Goal: Contribute content: Contribute content

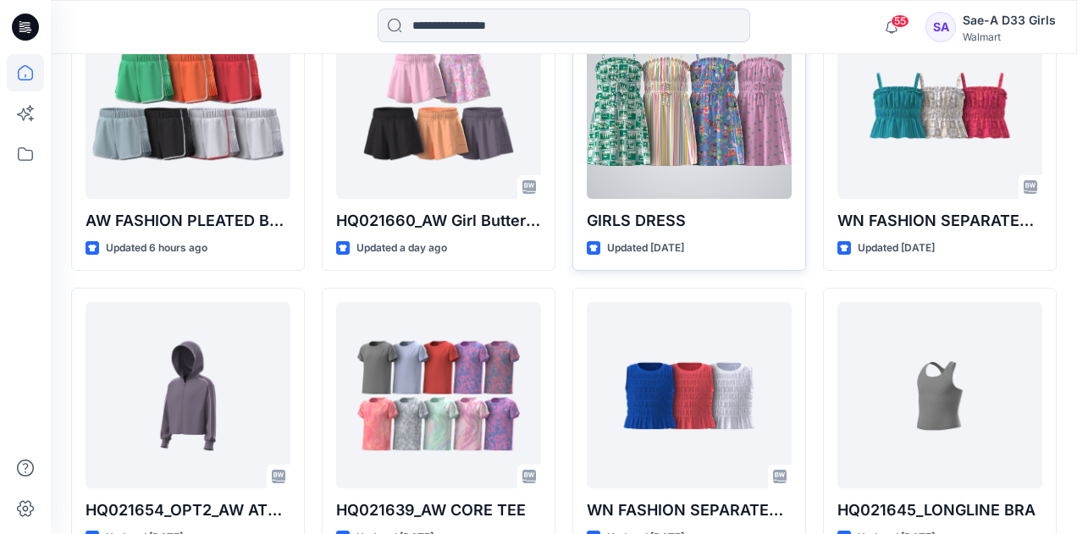
scroll to position [593, 0]
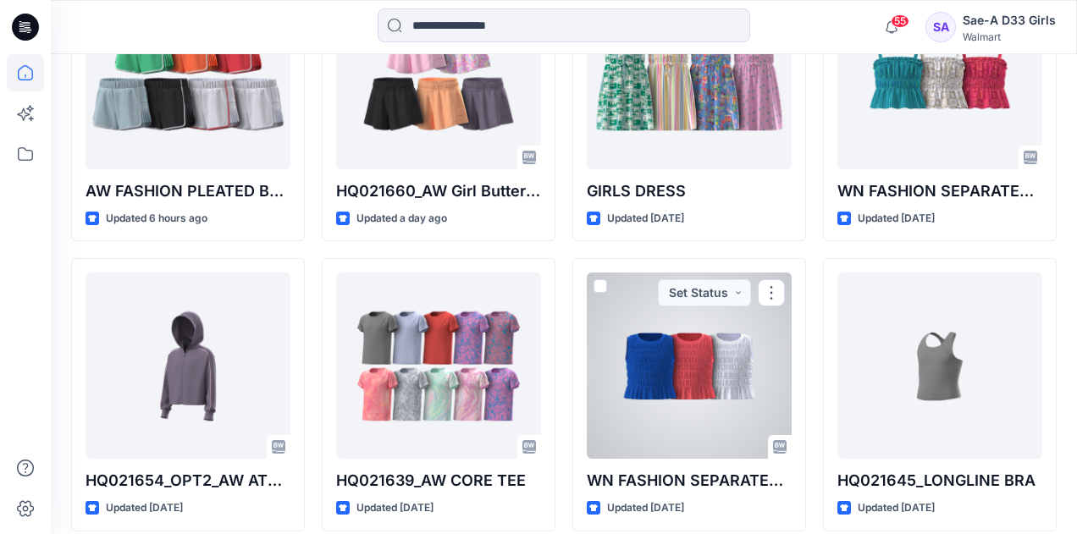
click at [679, 428] on div at bounding box center [689, 366] width 205 height 186
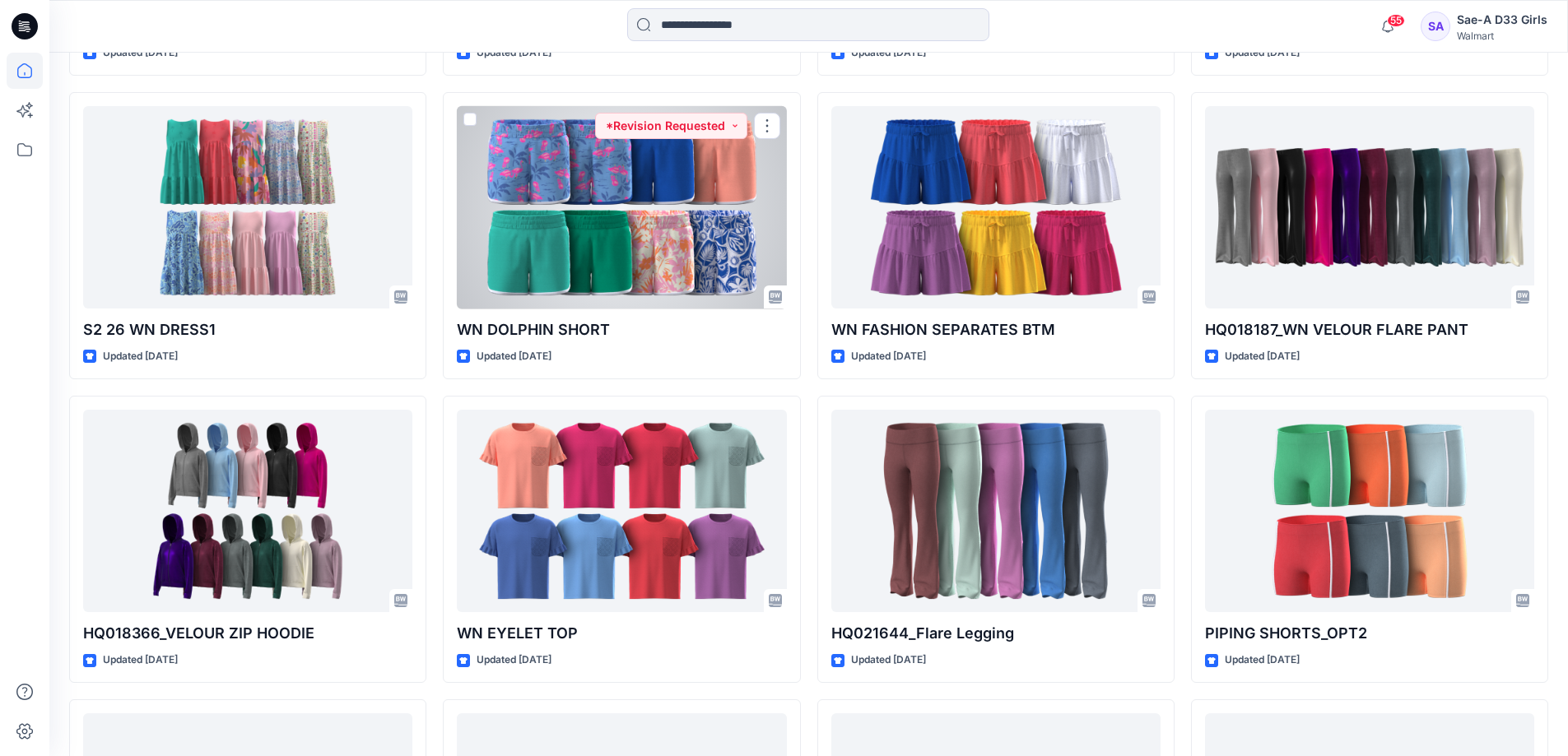
scroll to position [2632, 0]
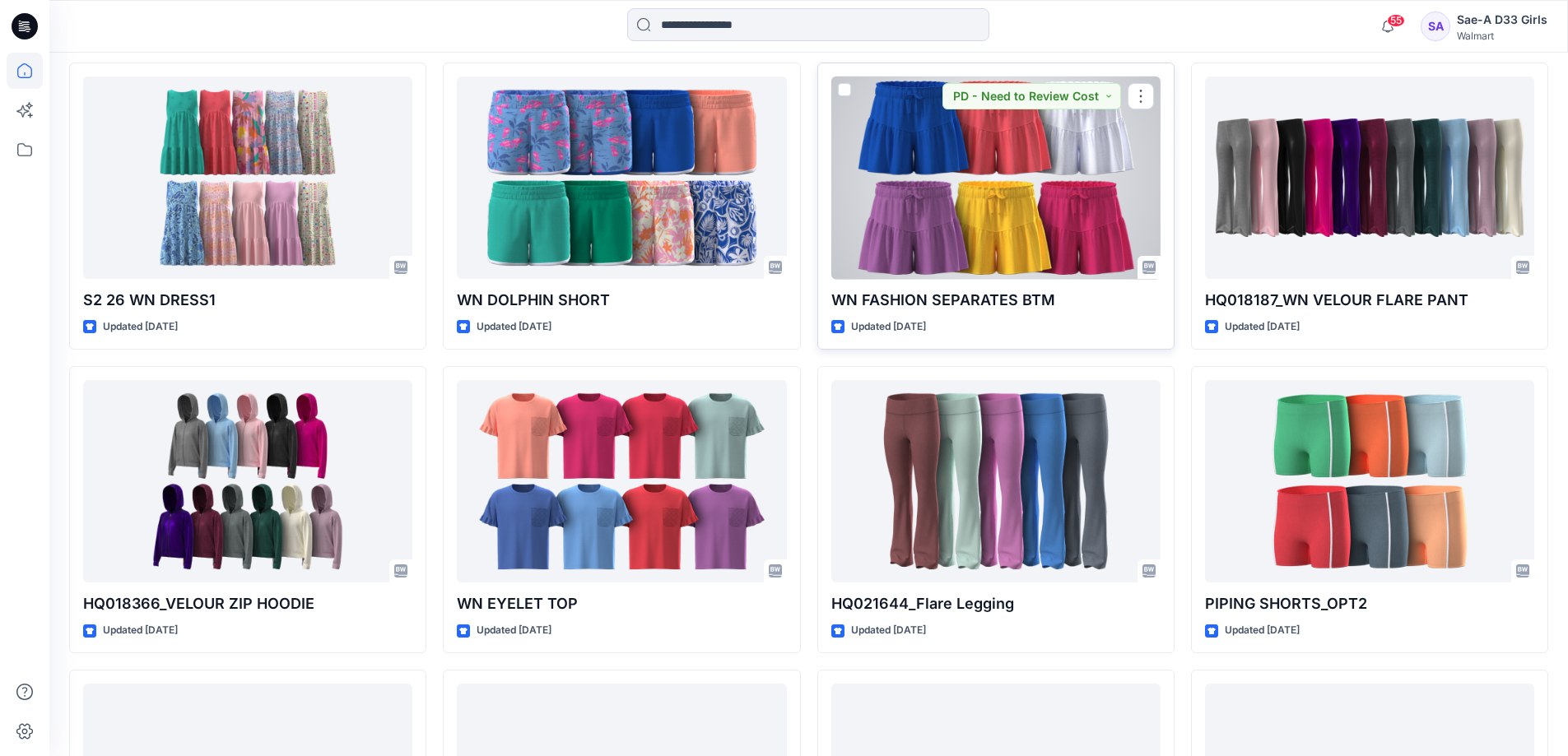
click at [947, 280] on div at bounding box center [995, 178] width 330 height 203
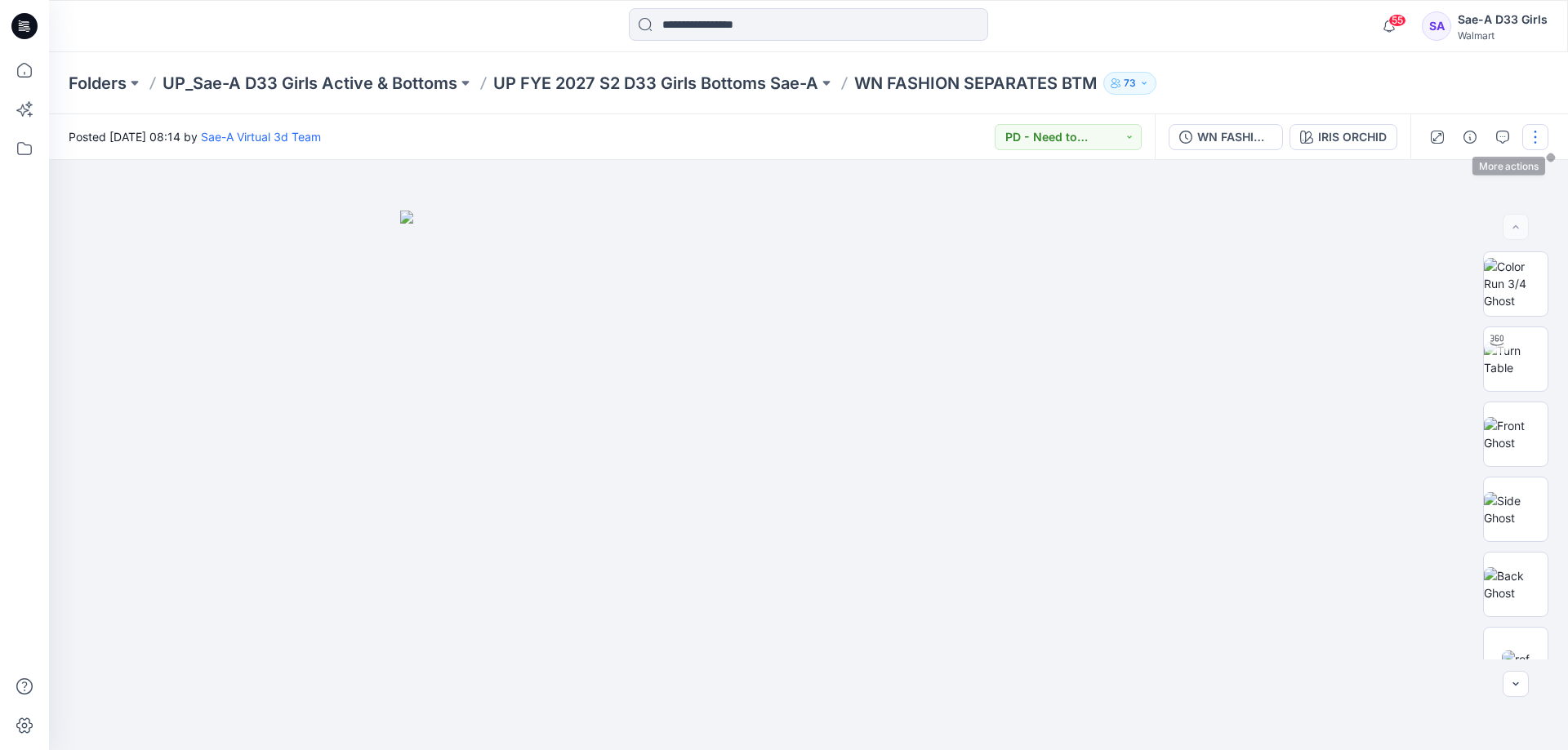
click at [1038, 132] on button "button" at bounding box center [1534, 137] width 26 height 26
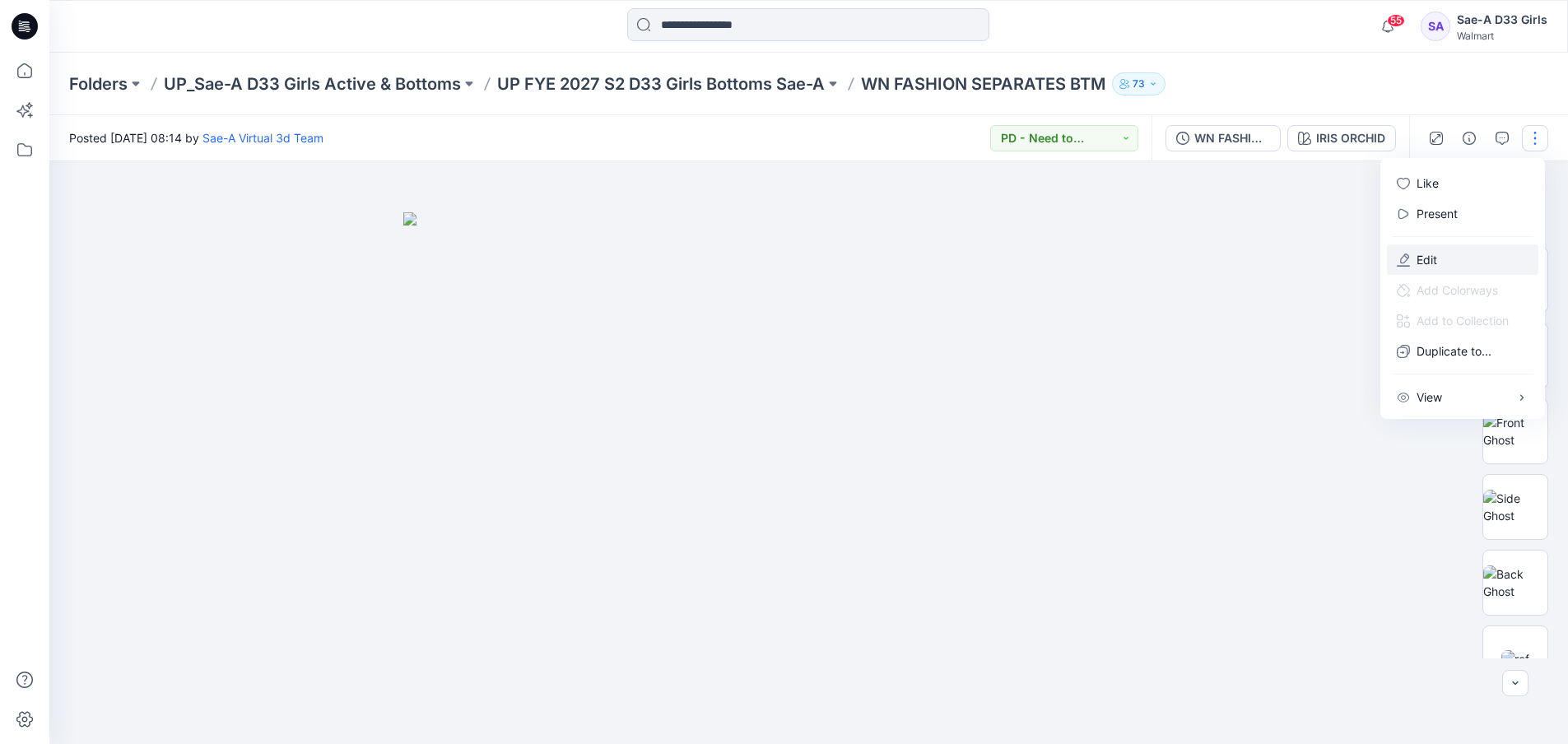
click at [1046, 268] on p "Edit" at bounding box center [1426, 260] width 20 height 18
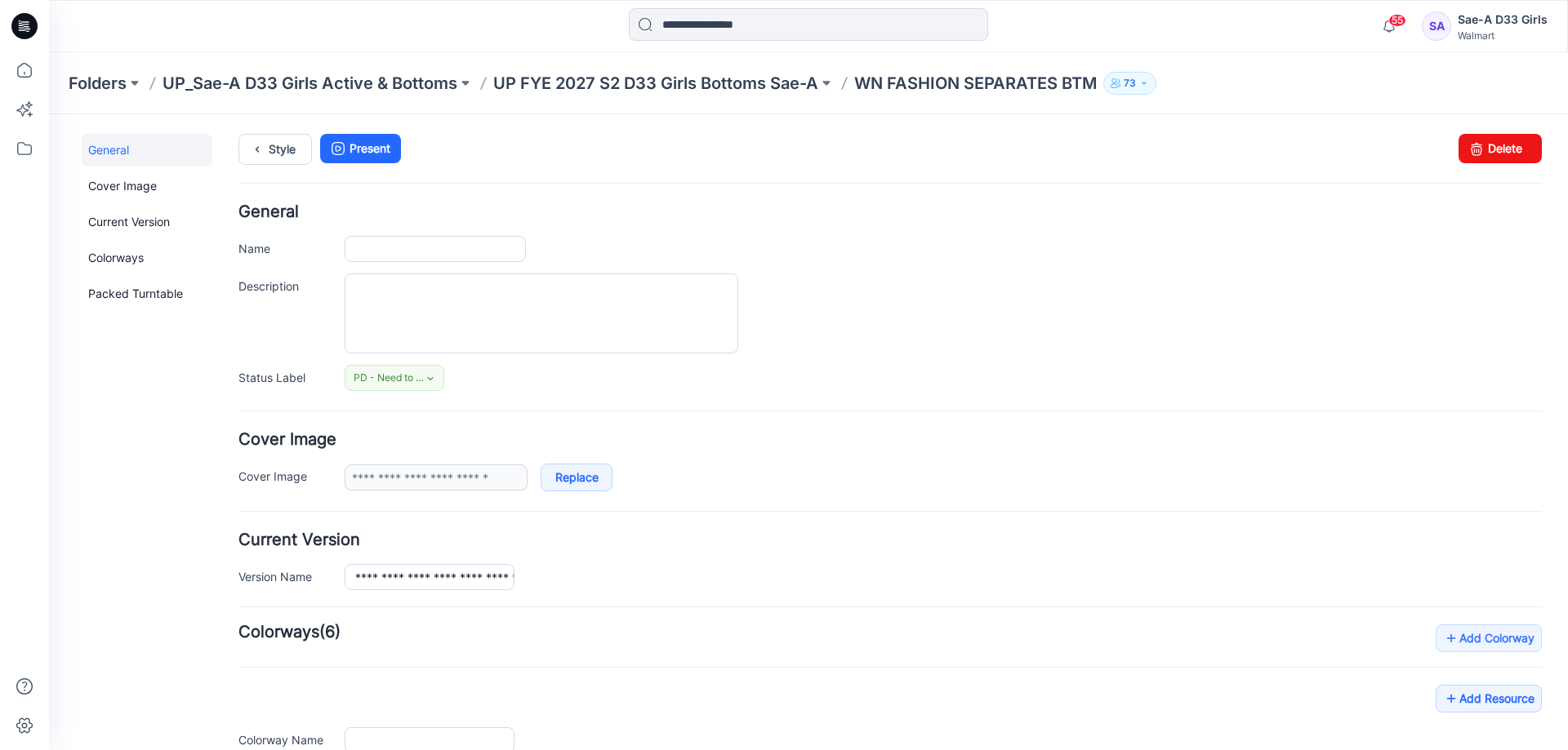
type input "**********"
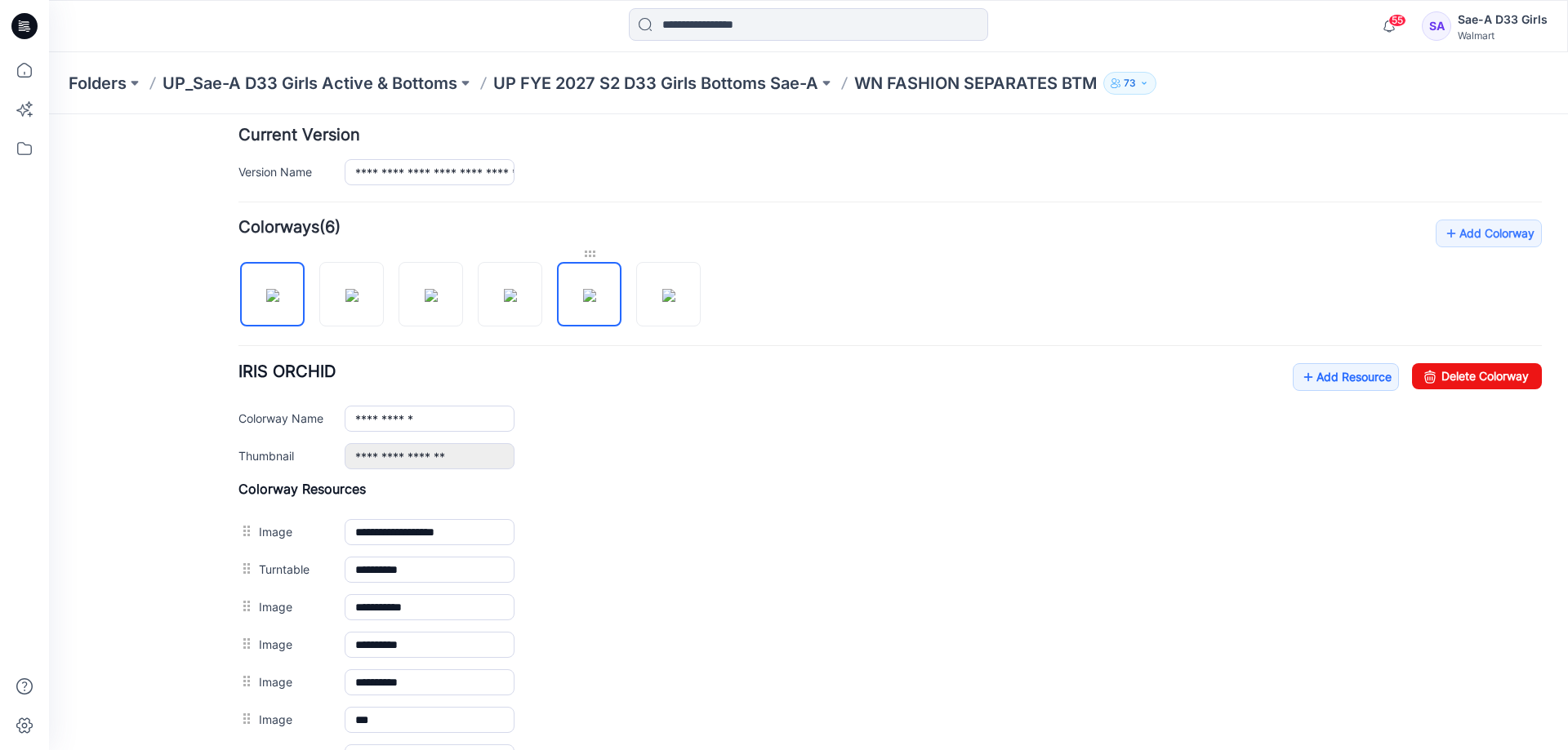
scroll to position [490, 0]
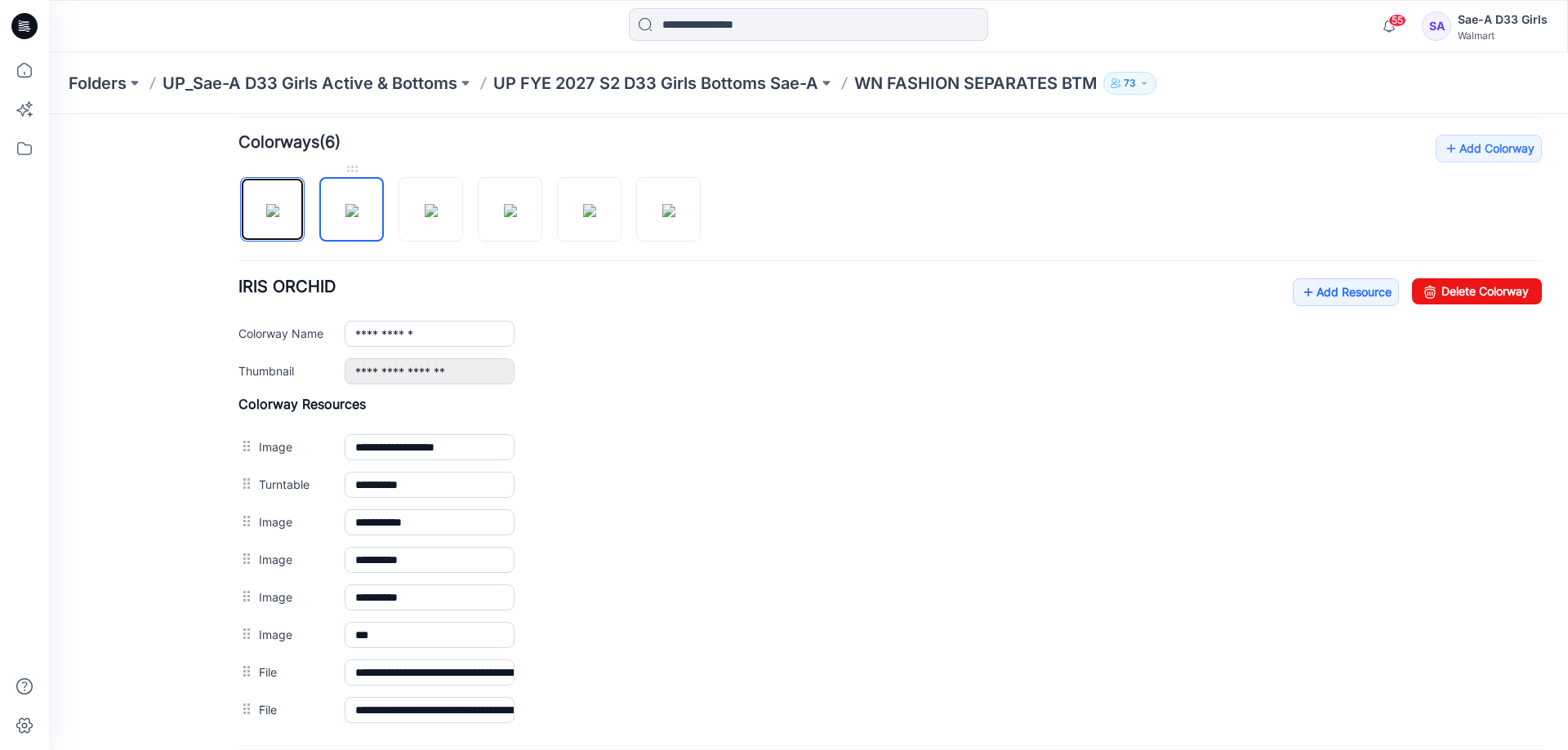
drag, startPoint x: 261, startPoint y: 223, endPoint x: 349, endPoint y: 223, distance: 88.0
click at [349, 223] on div at bounding box center [475, 201] width 475 height 84
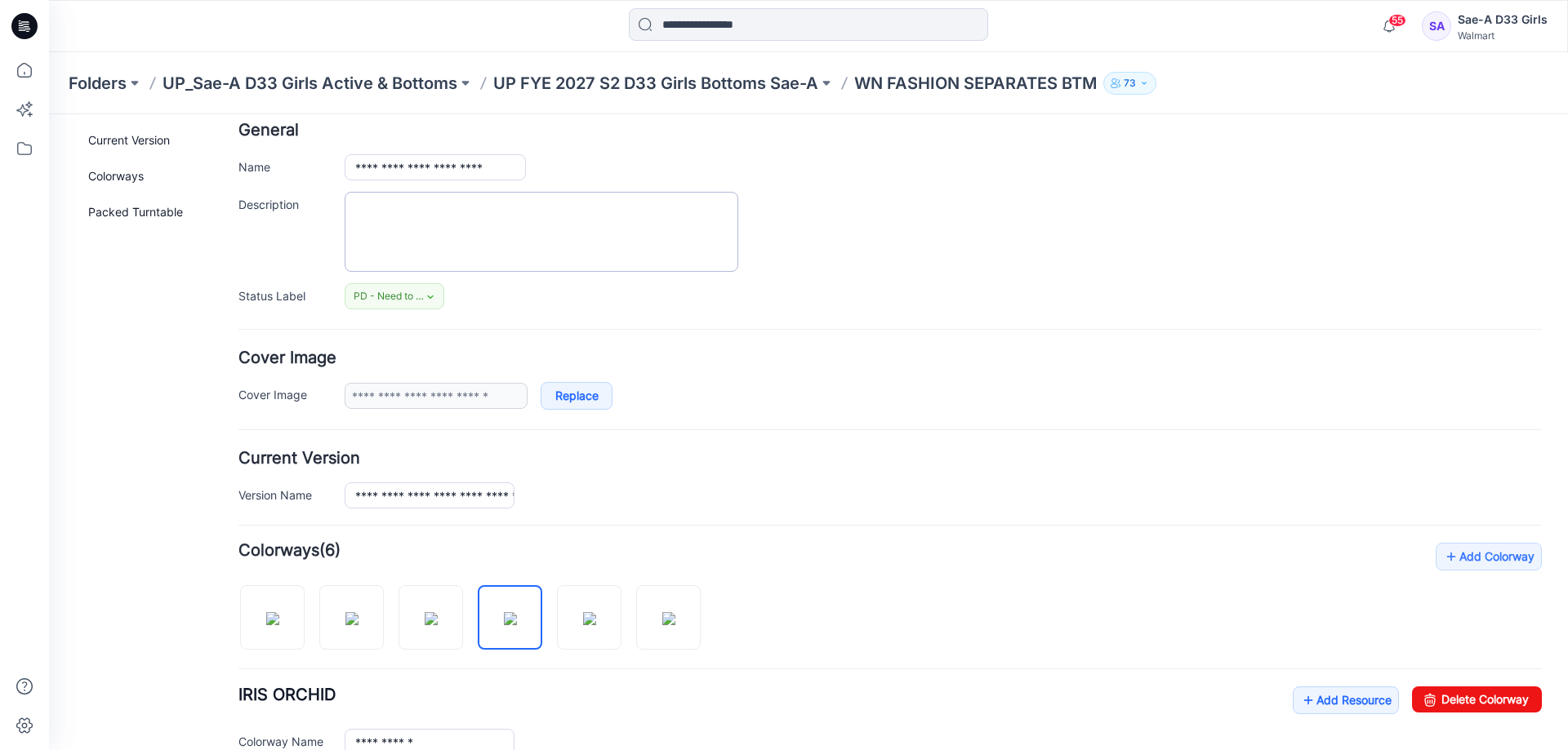
scroll to position [0, 0]
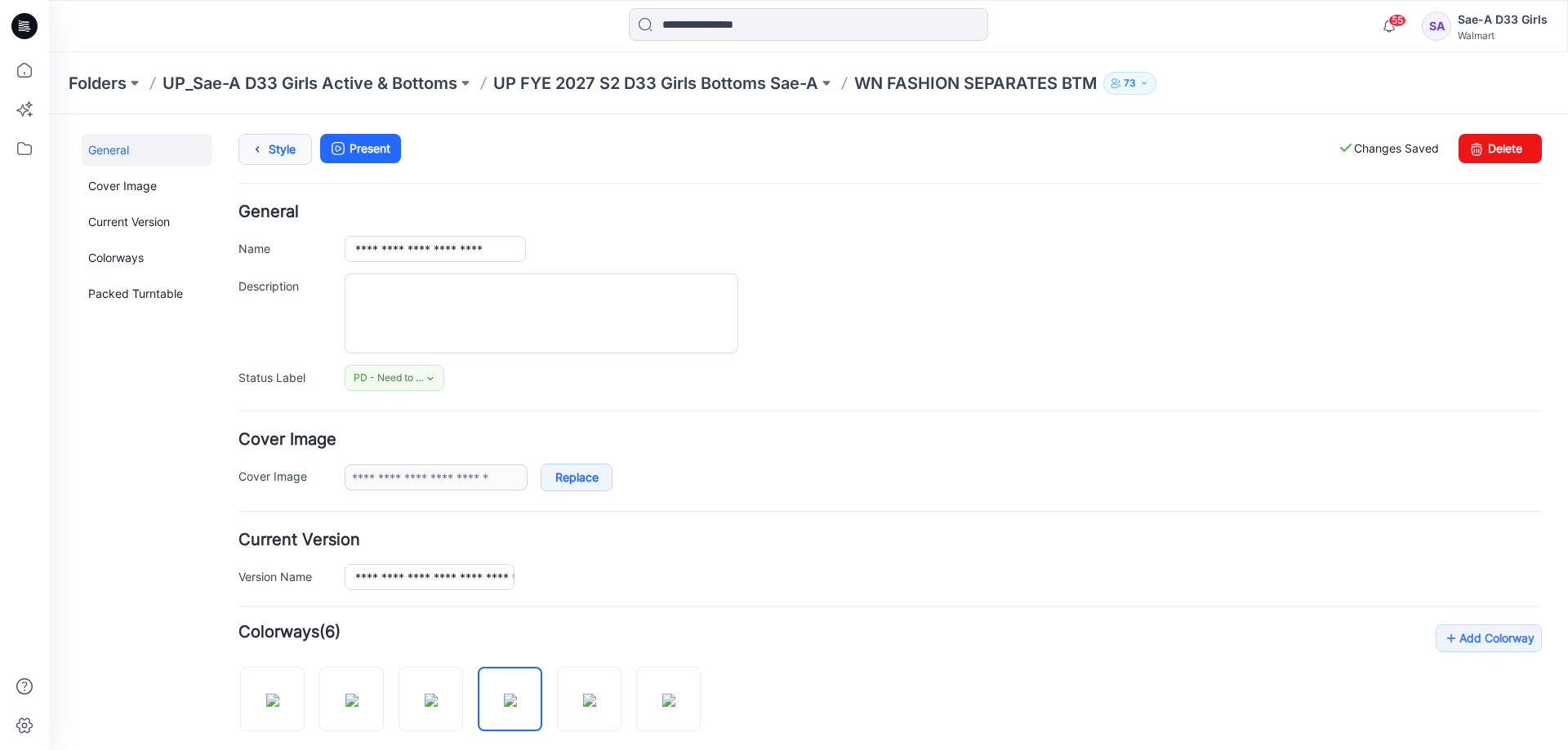
click at [271, 150] on link "Style" at bounding box center [275, 149] width 73 height 31
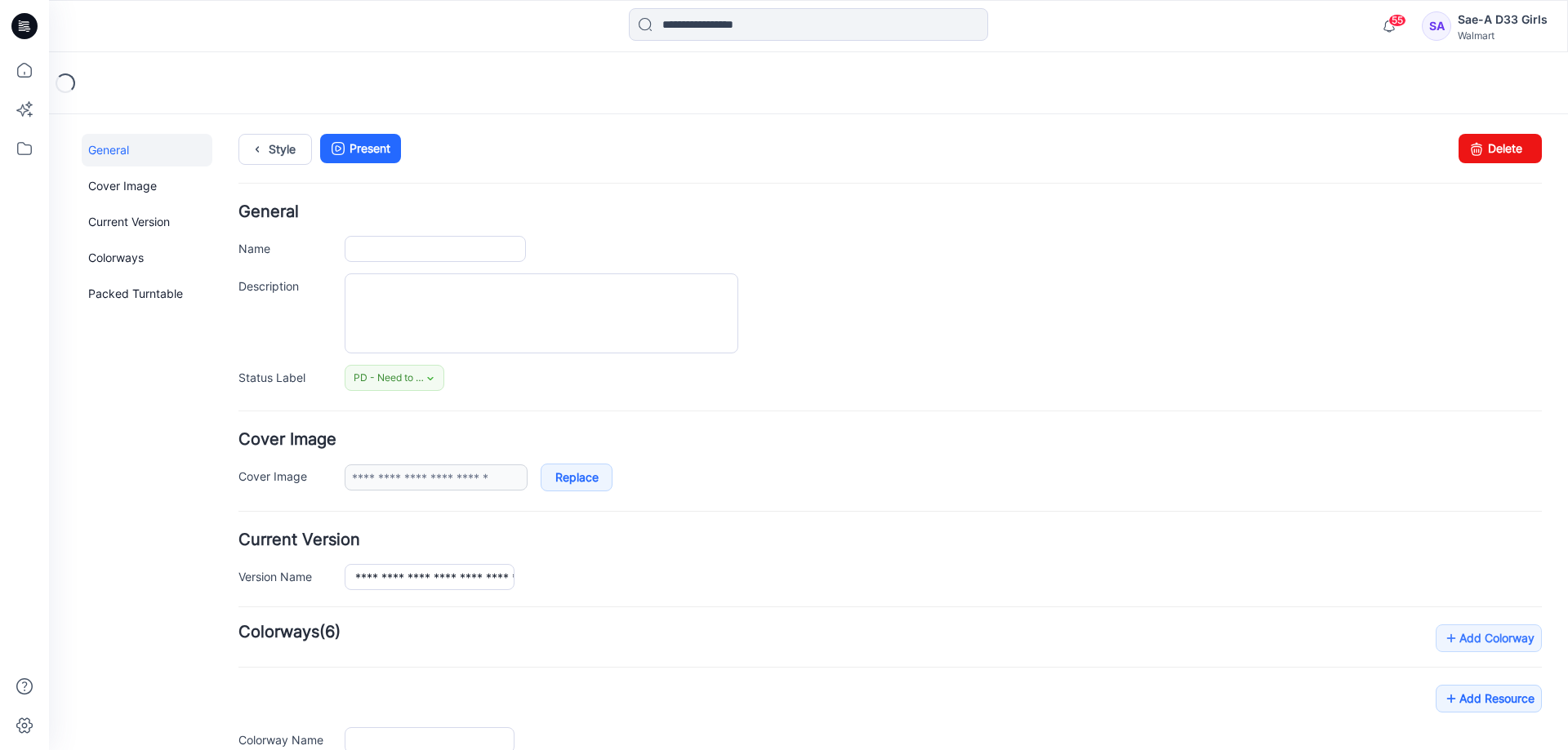
type input "**********"
type input "*********"
type input "**********"
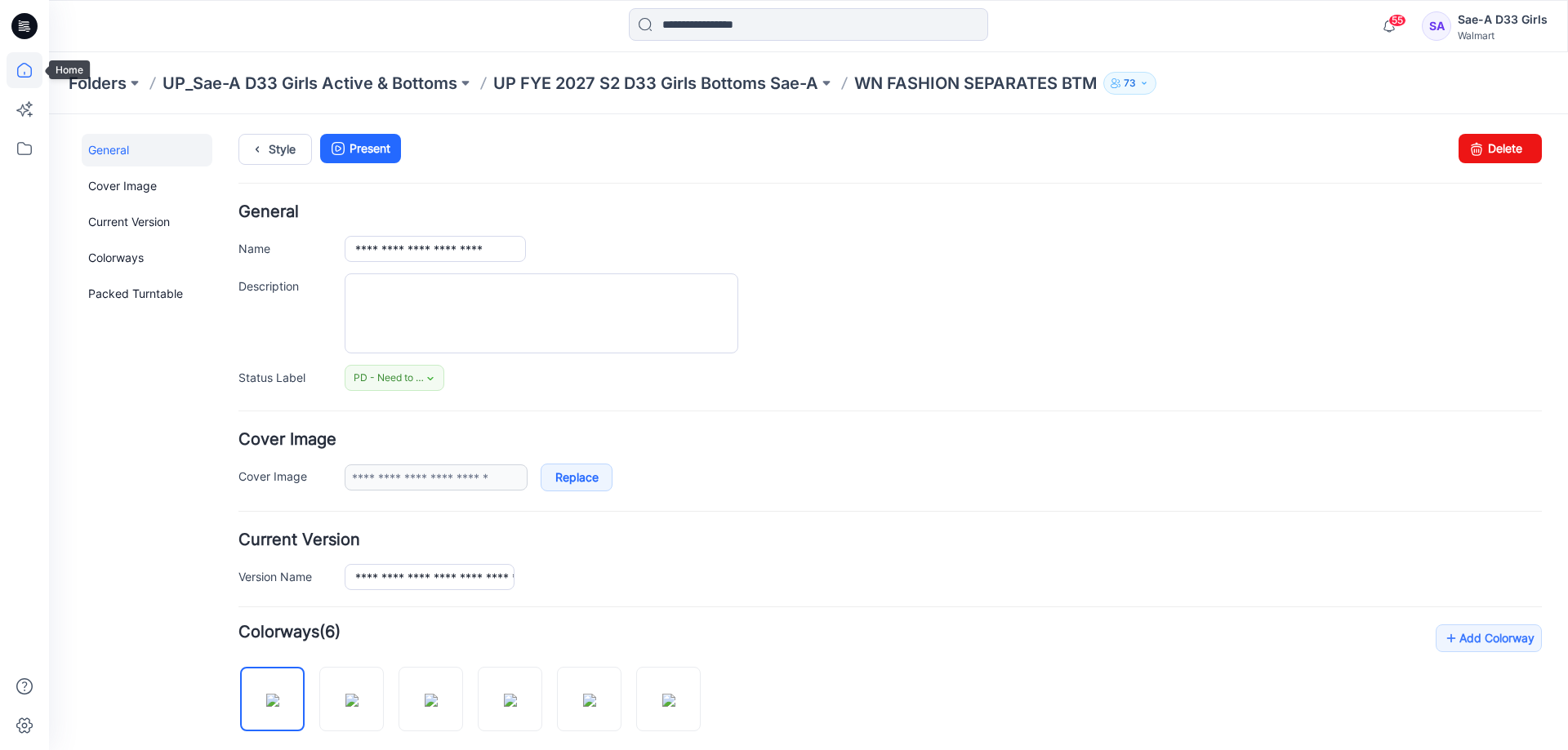
click at [31, 64] on icon at bounding box center [24, 69] width 36 height 36
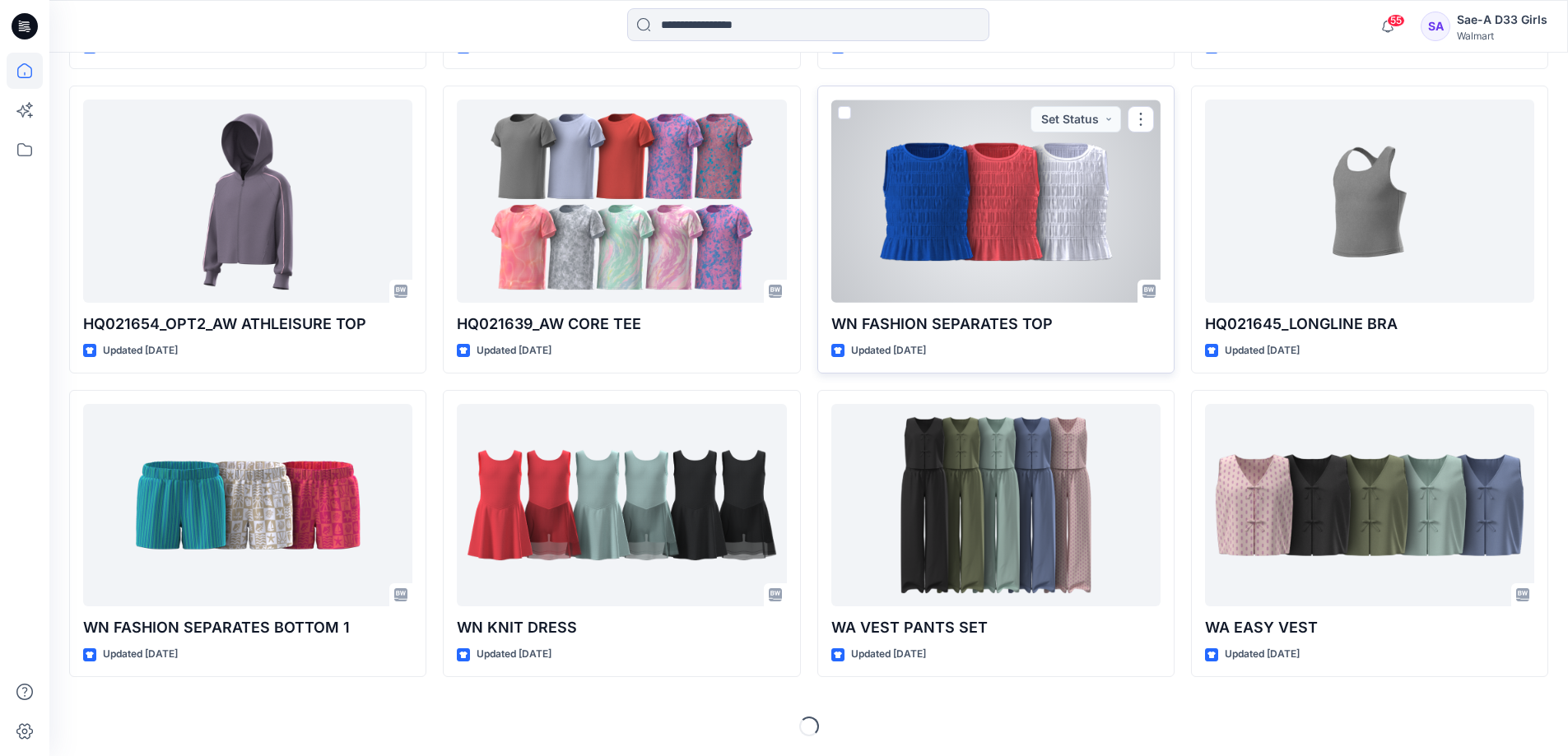
scroll to position [902, 0]
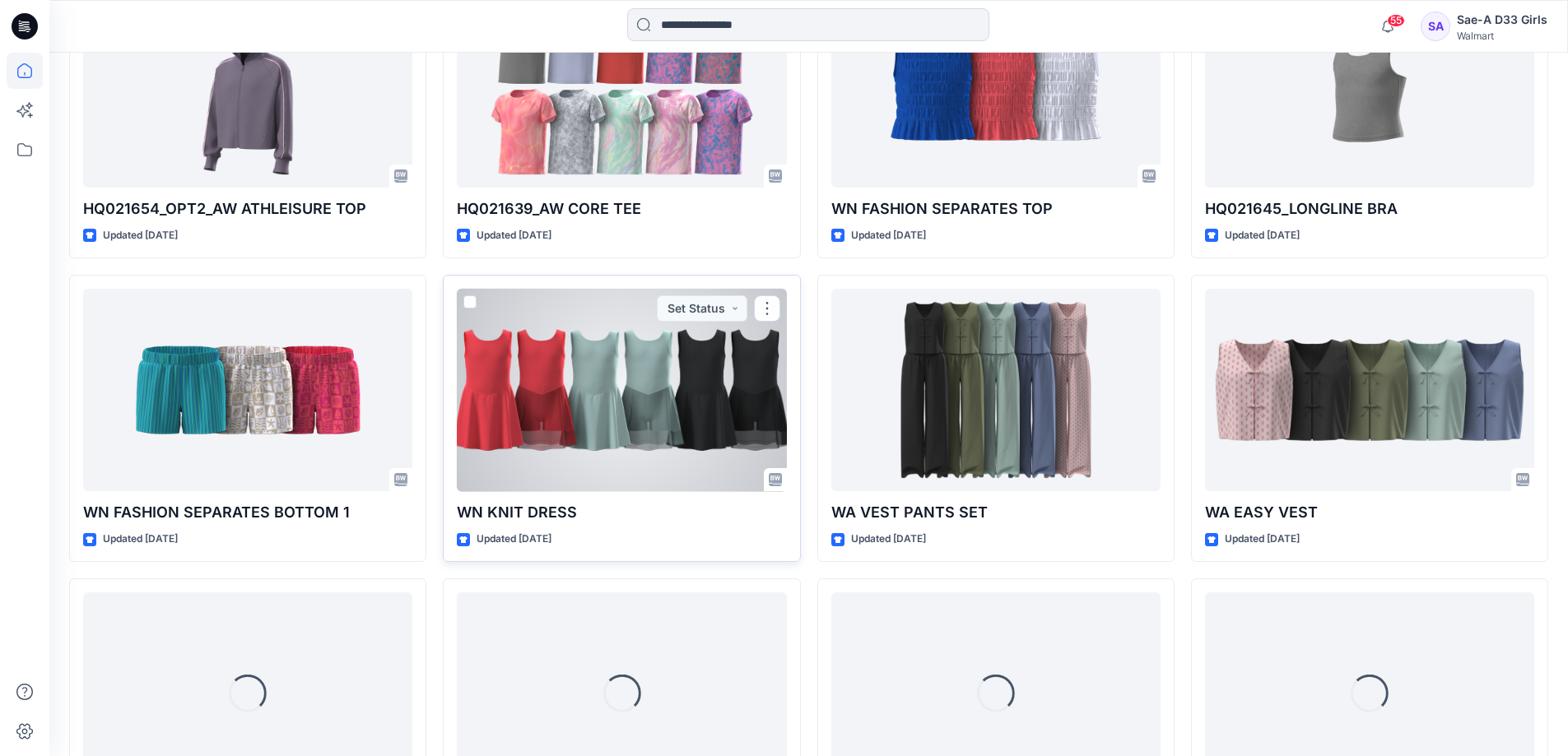
click at [706, 492] on div at bounding box center [621, 390] width 330 height 203
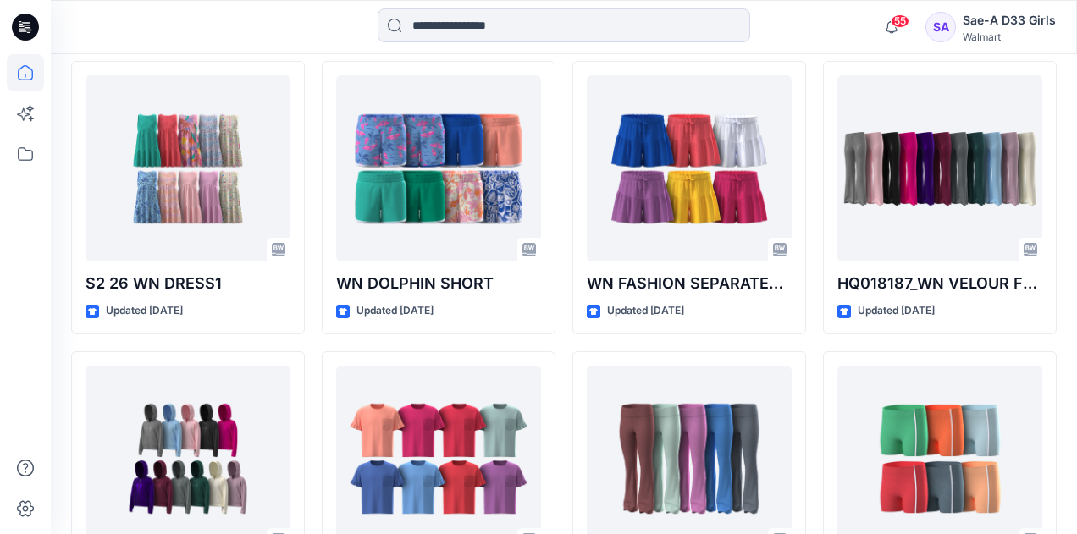
scroll to position [2537, 0]
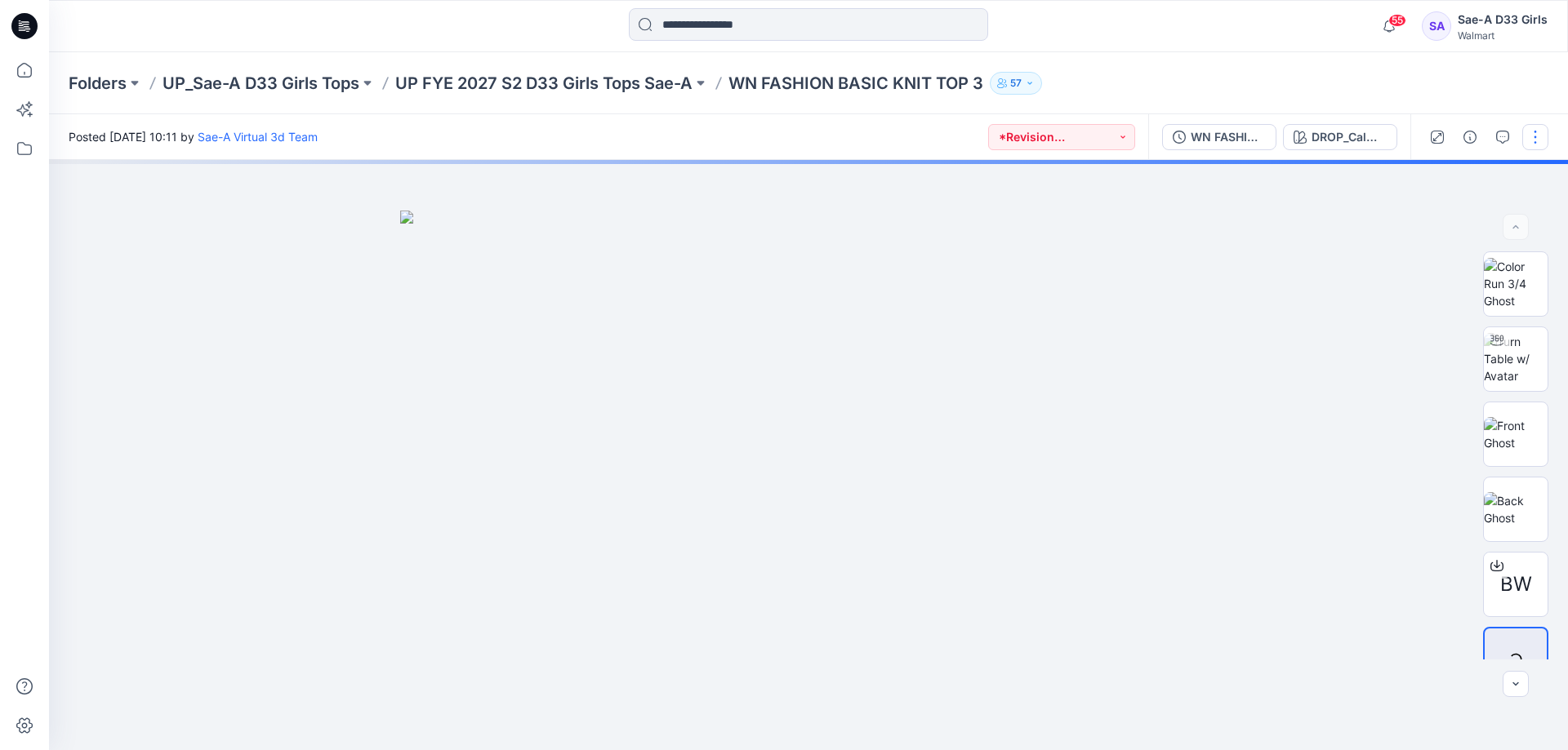
click at [1530, 139] on button "button" at bounding box center [1534, 137] width 26 height 26
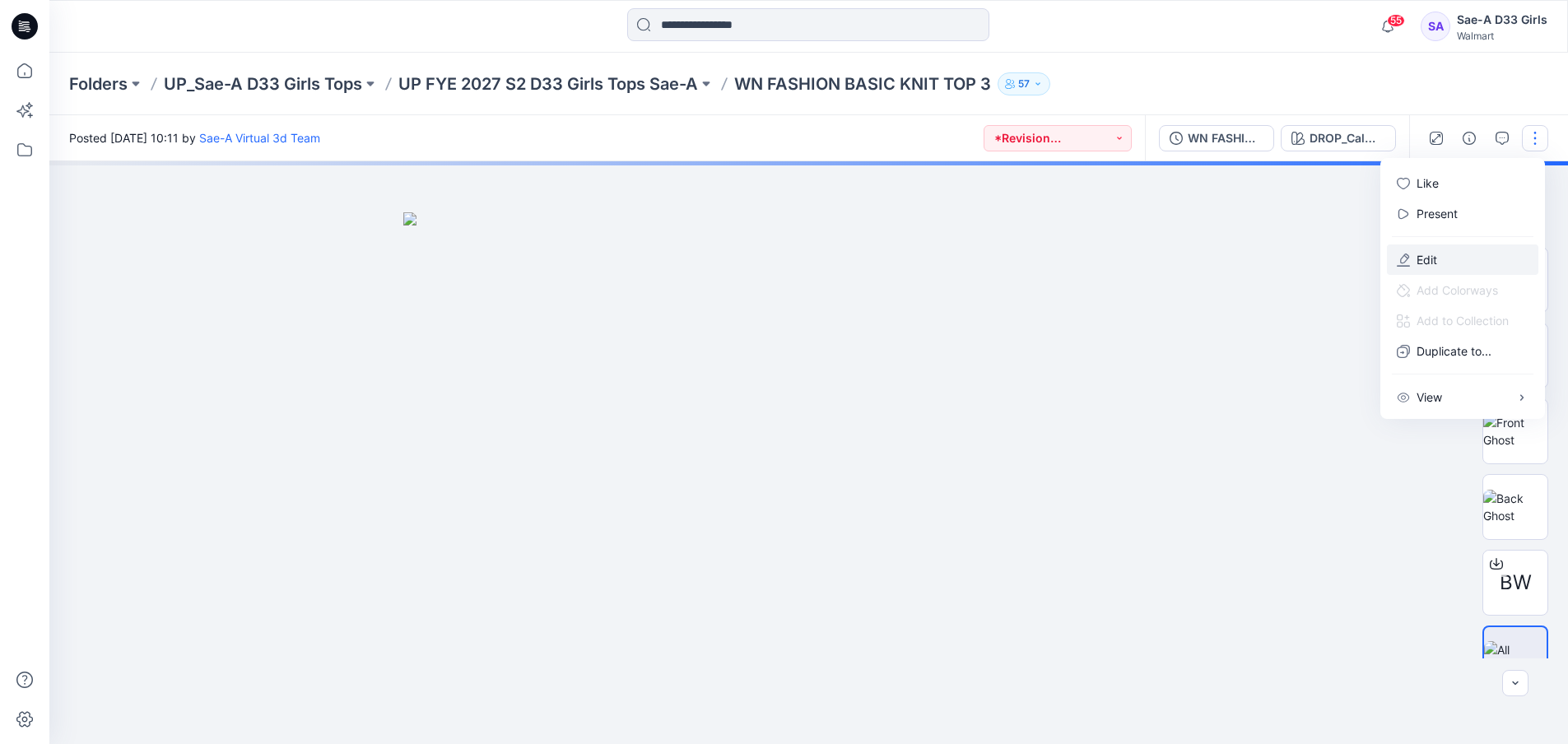
click at [1437, 268] on p "Edit" at bounding box center [1426, 260] width 20 height 18
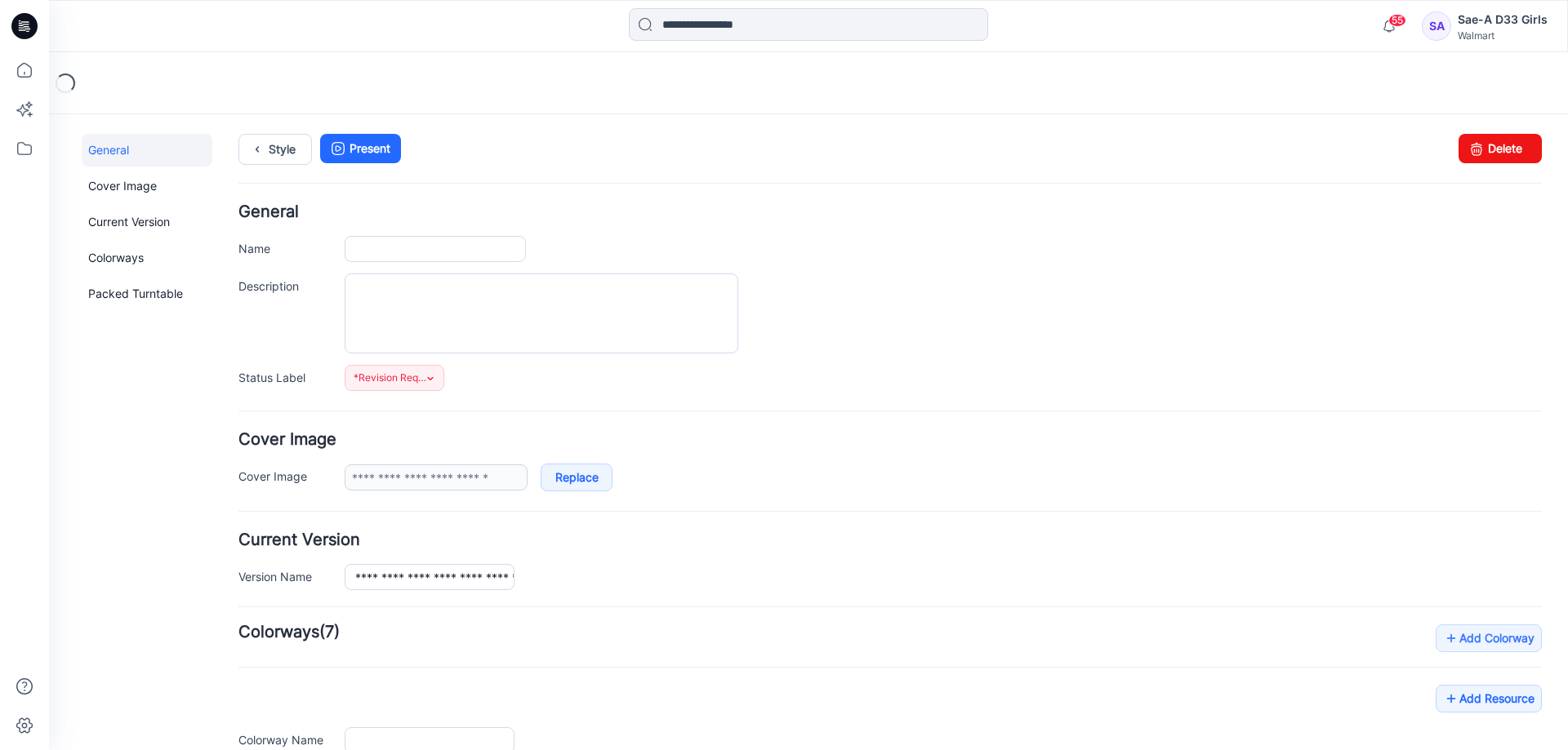
type input "**********"
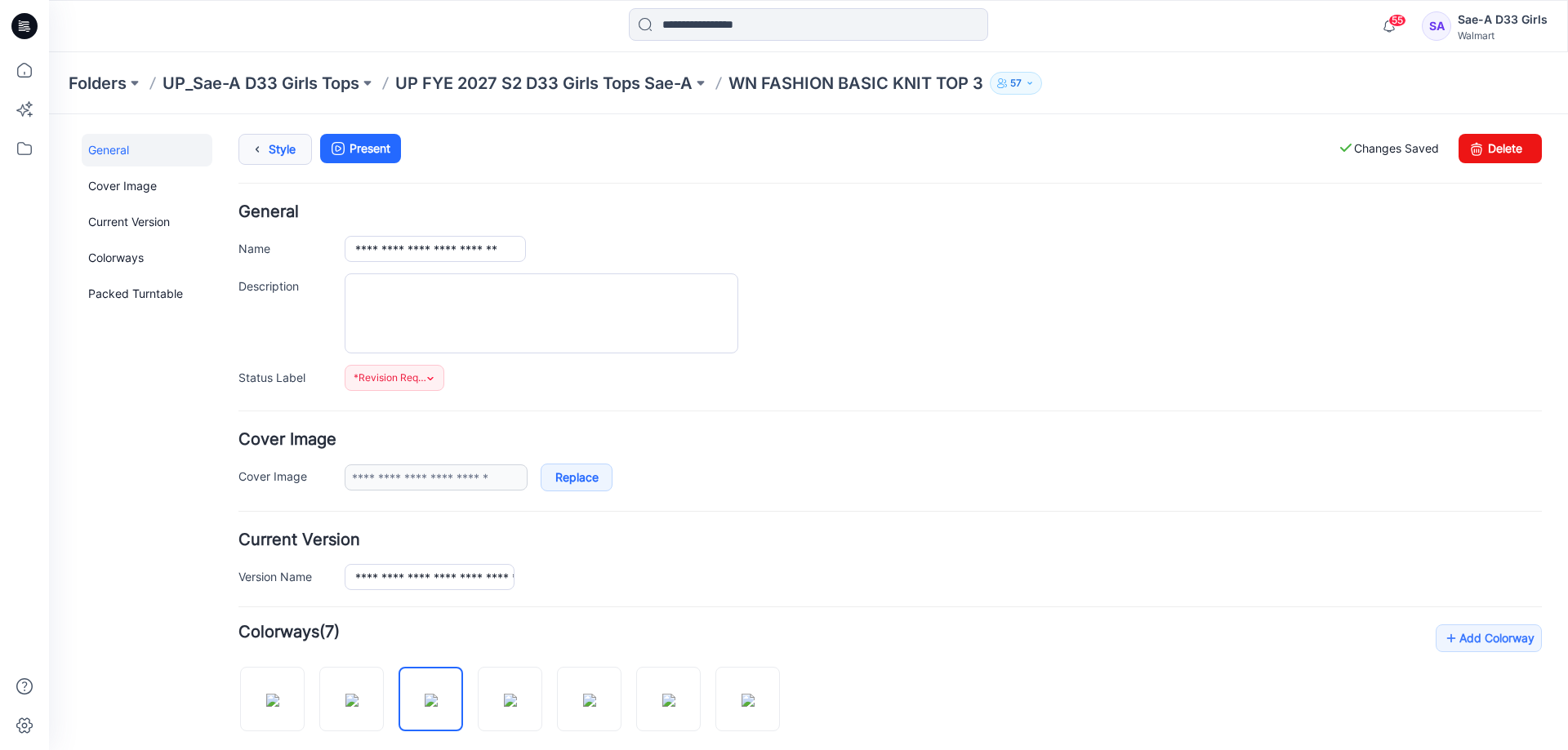
click at [263, 149] on icon at bounding box center [257, 149] width 23 height 29
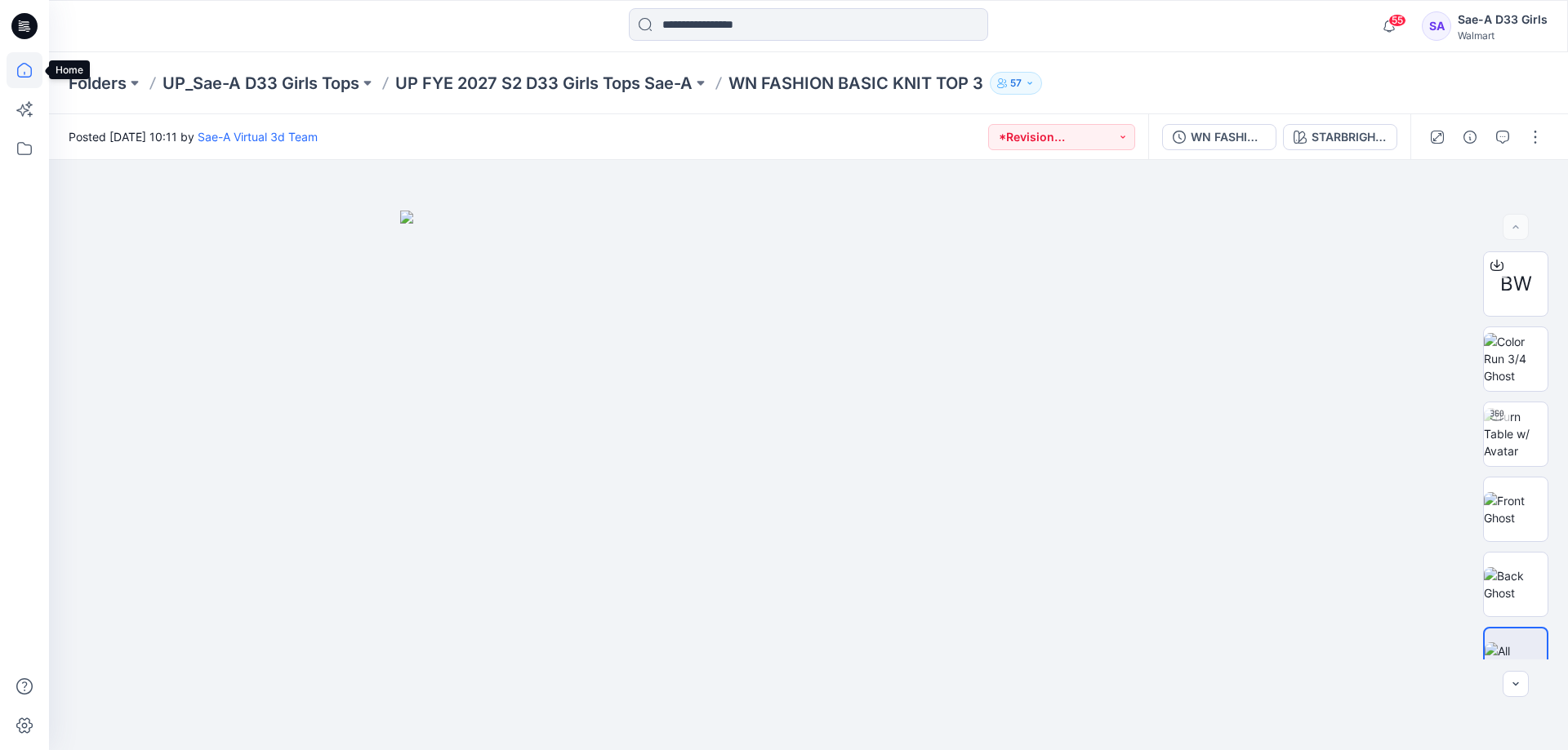
click at [31, 70] on icon at bounding box center [24, 69] width 14 height 14
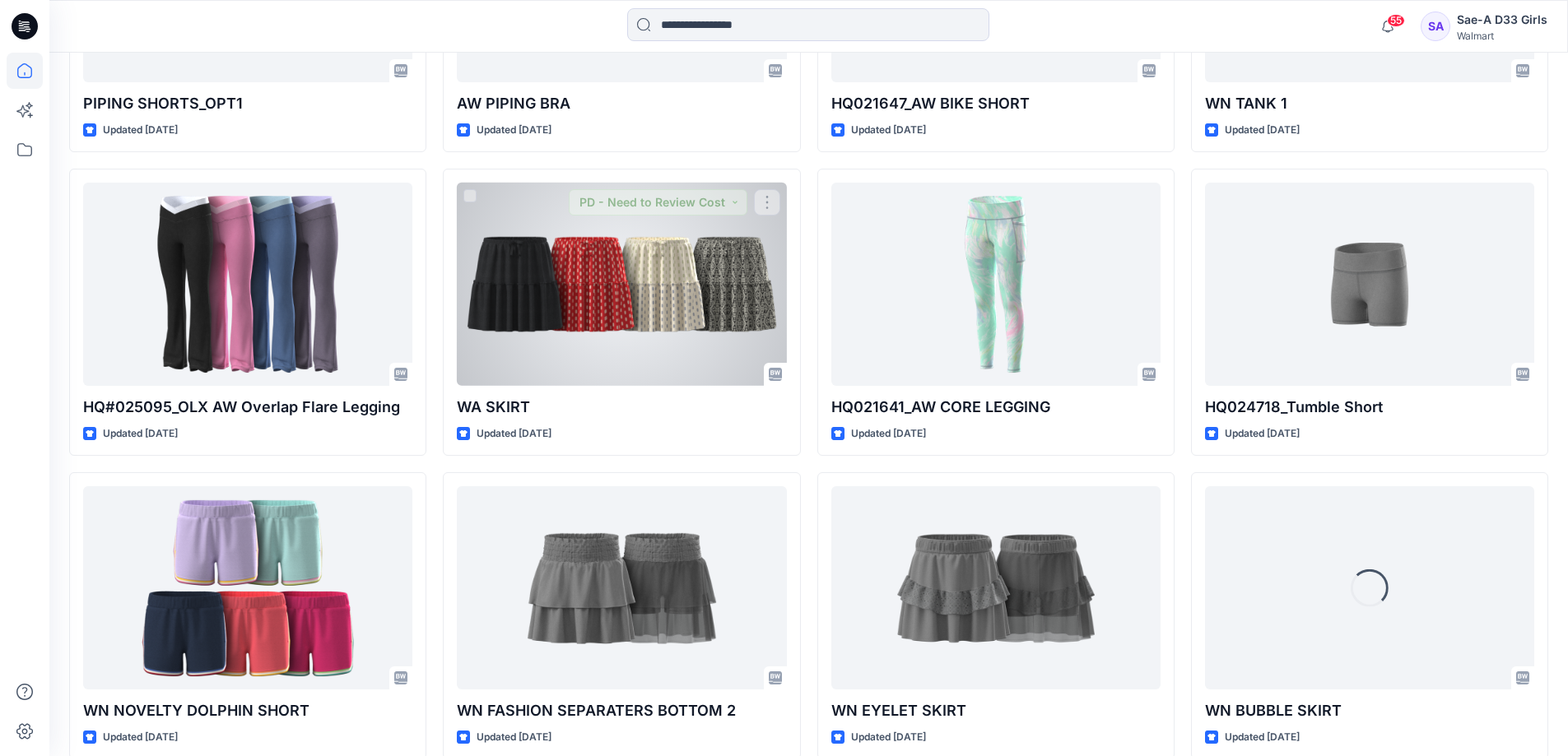
scroll to position [3482, 0]
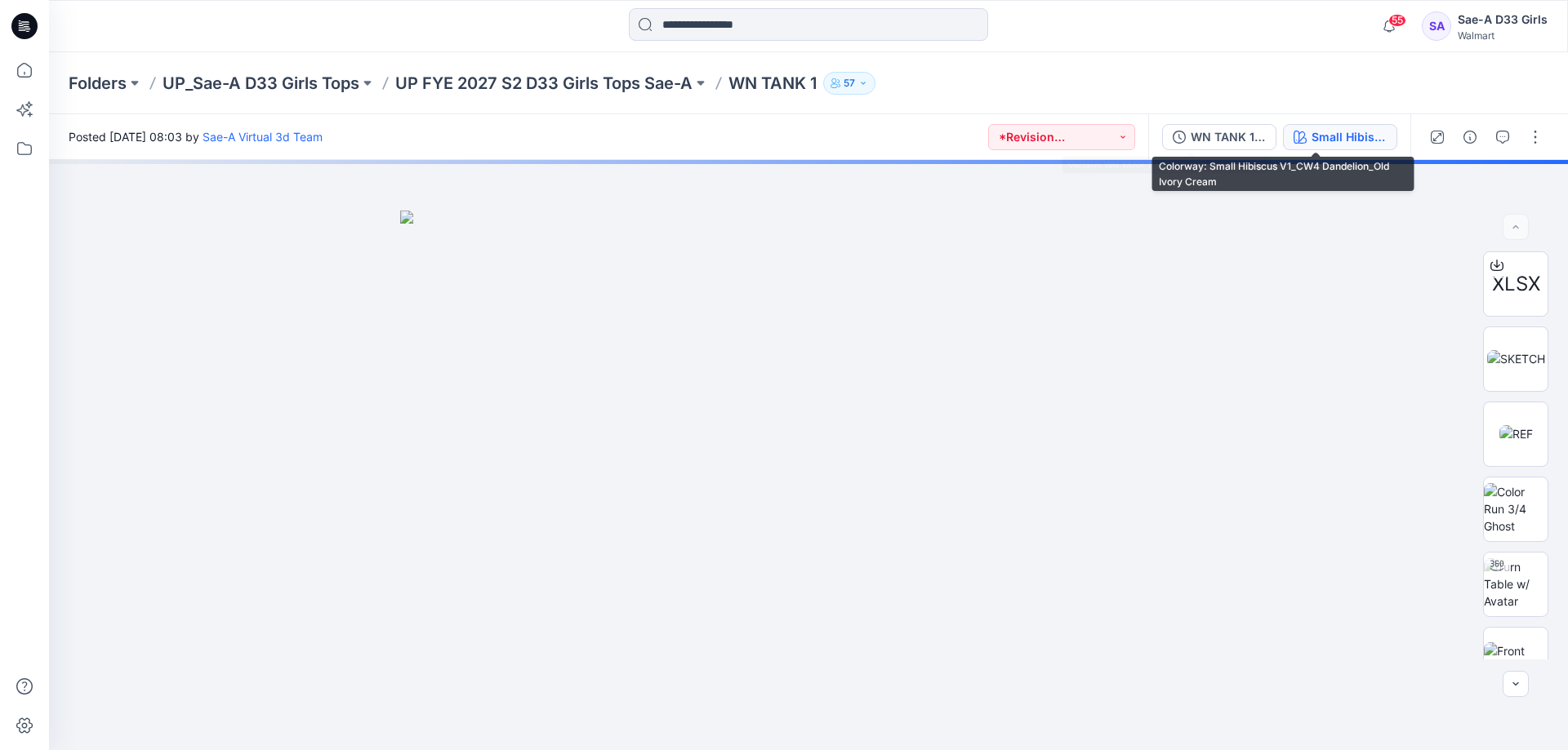
click at [1340, 143] on div "Small Hibiscus V1_CW4 Dandelion_Old Ivory Cream" at bounding box center [1349, 137] width 75 height 18
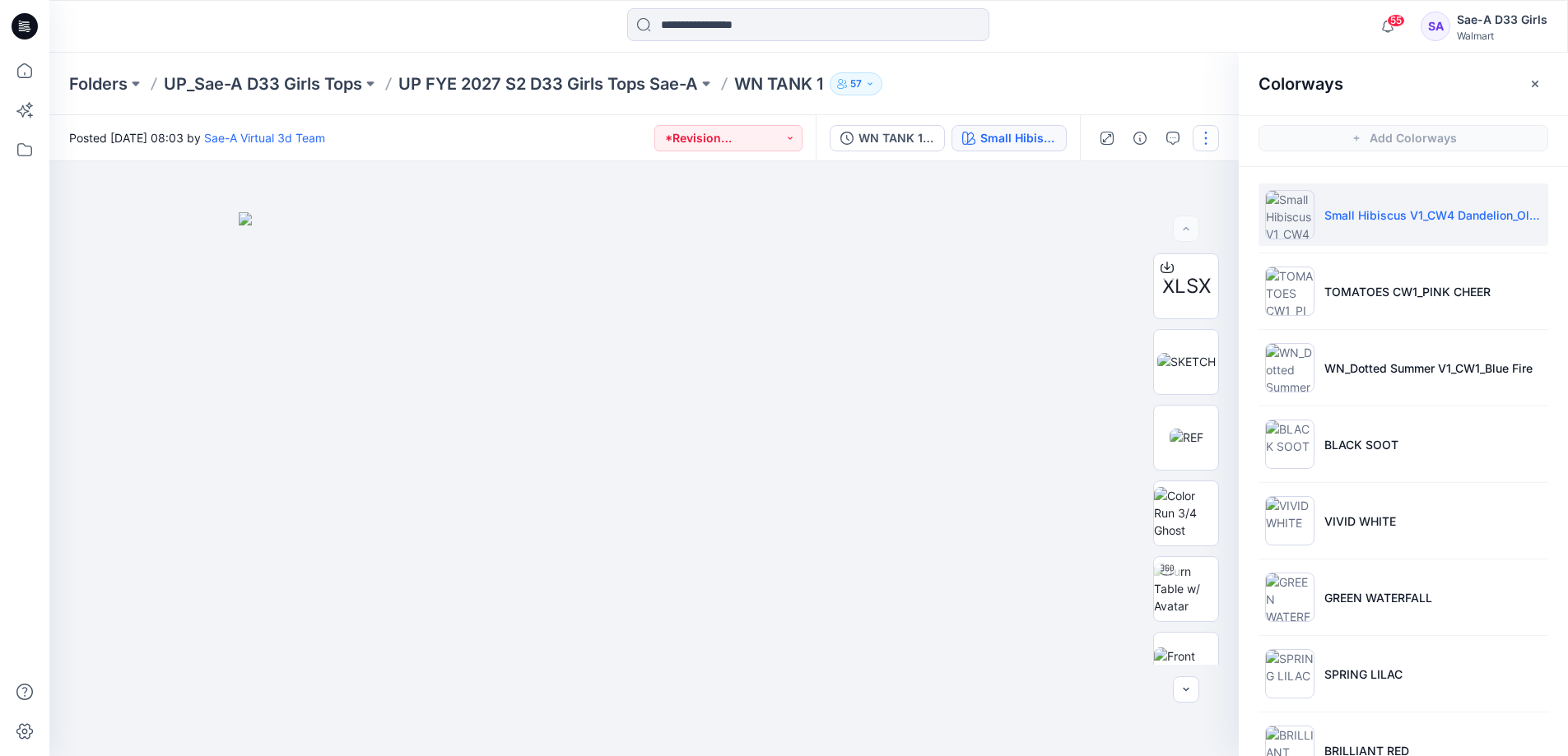
click at [1203, 136] on button "button" at bounding box center [1205, 138] width 26 height 26
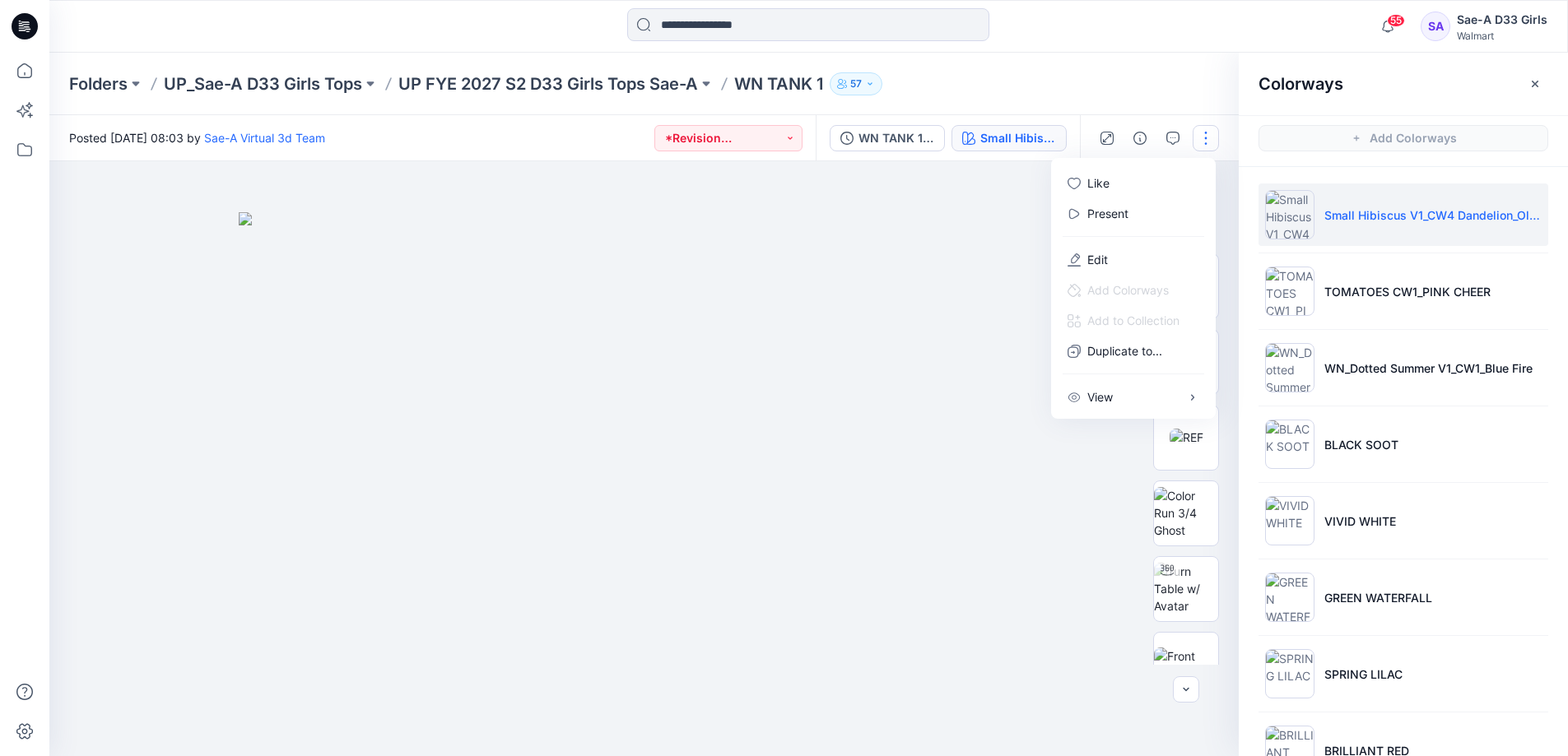
click at [1127, 244] on div at bounding box center [1133, 236] width 158 height 16
click at [1121, 270] on button "Edit" at bounding box center [1133, 258] width 152 height 30
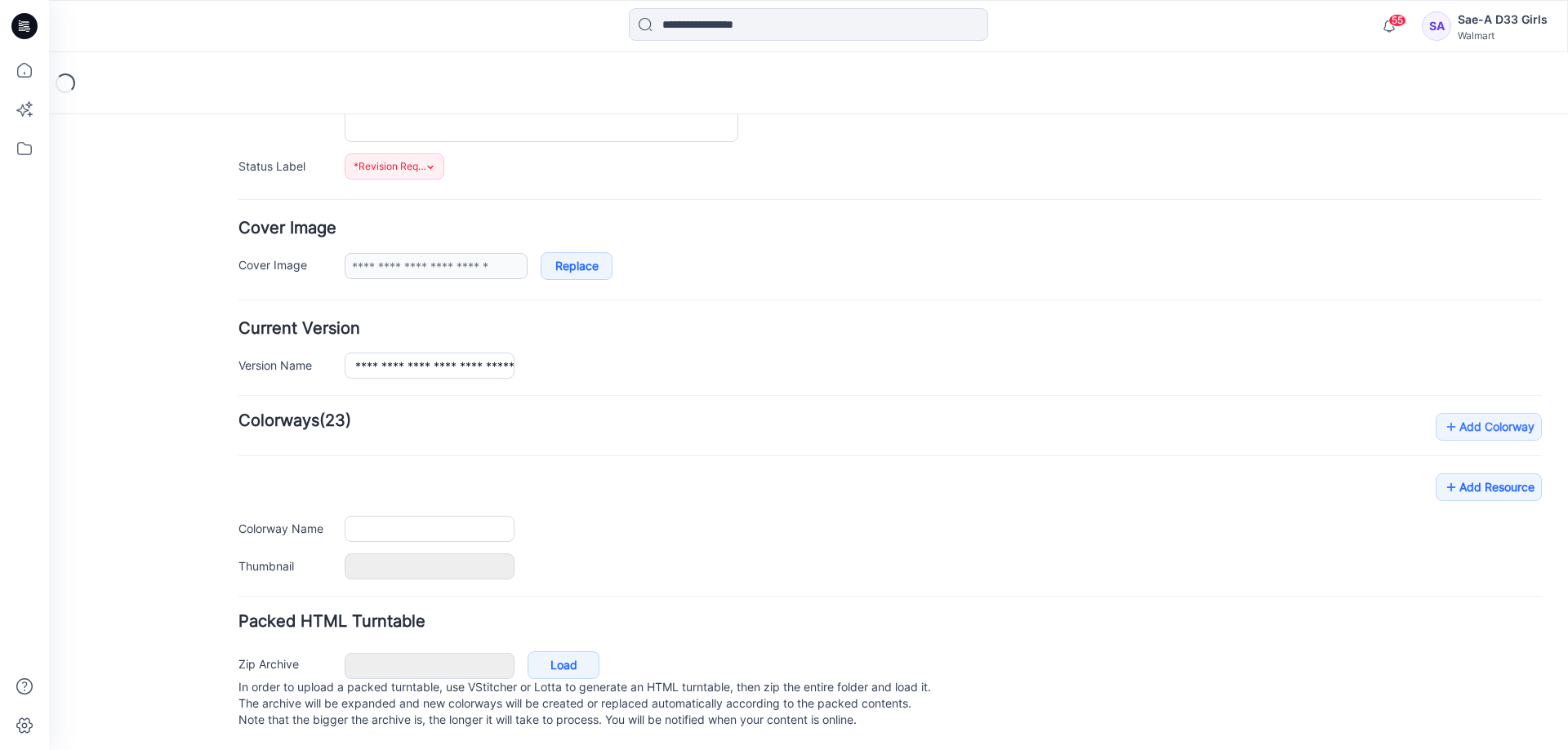
type input "*********"
type input "**********"
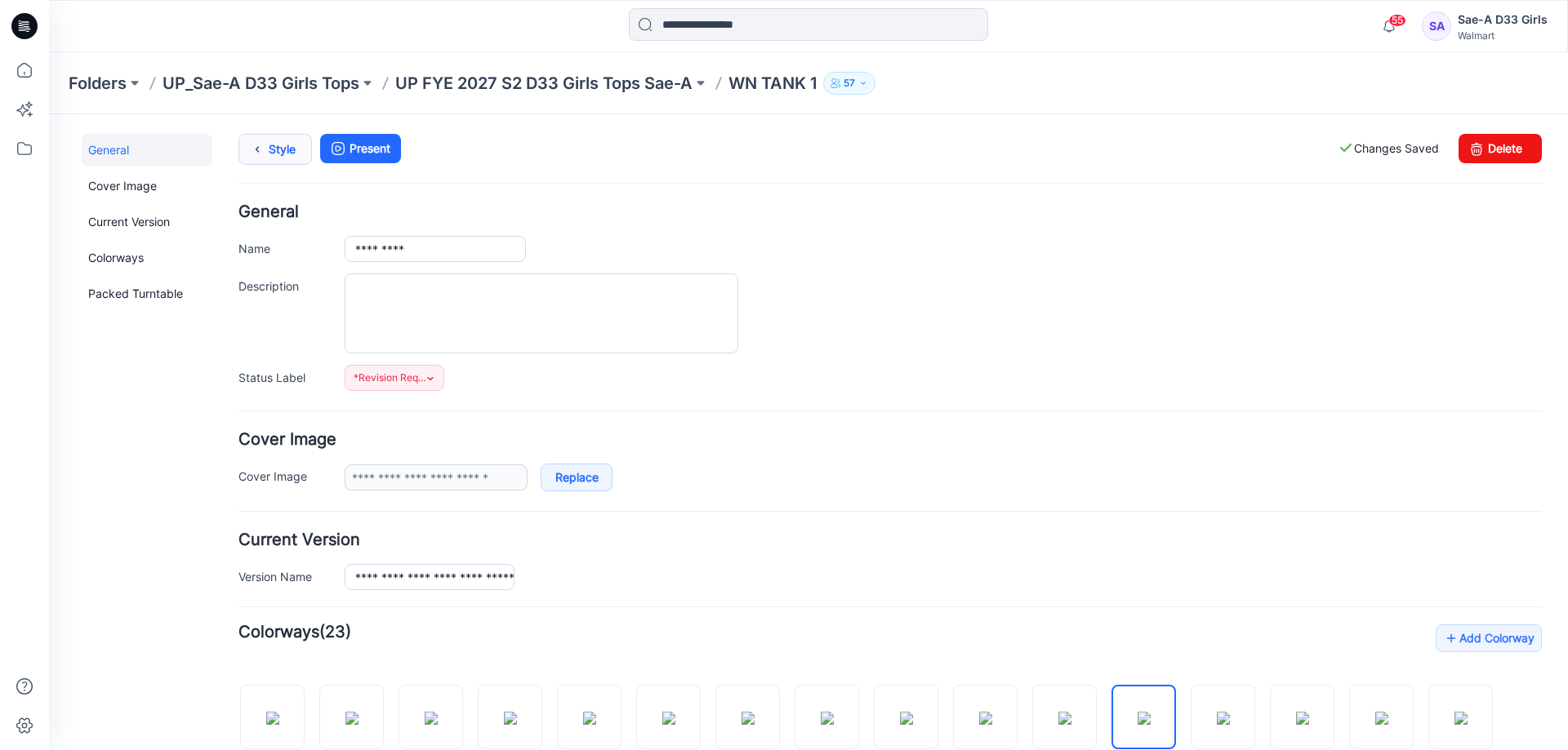
click at [288, 152] on link "Style" at bounding box center [275, 149] width 73 height 31
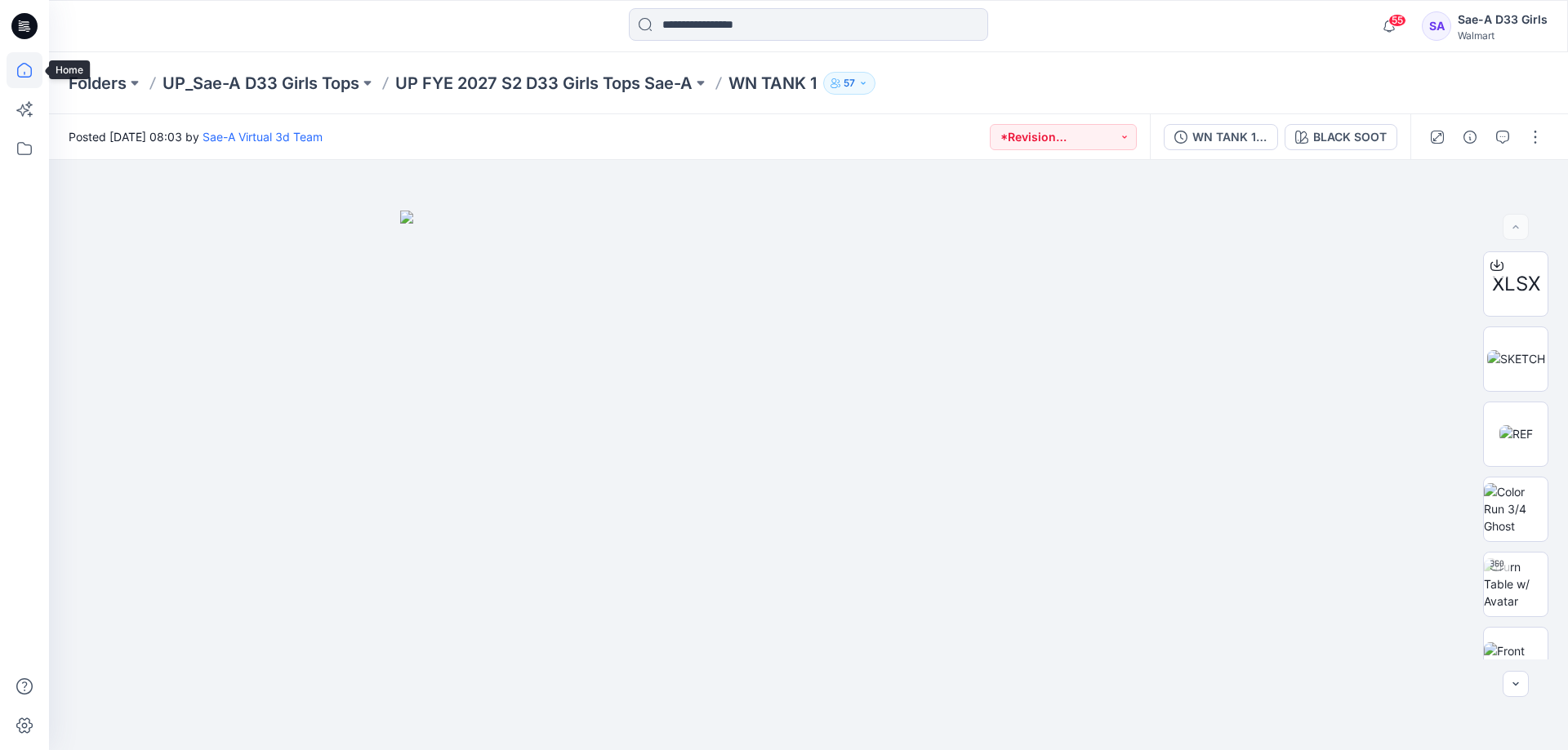
click at [34, 75] on icon at bounding box center [24, 69] width 36 height 36
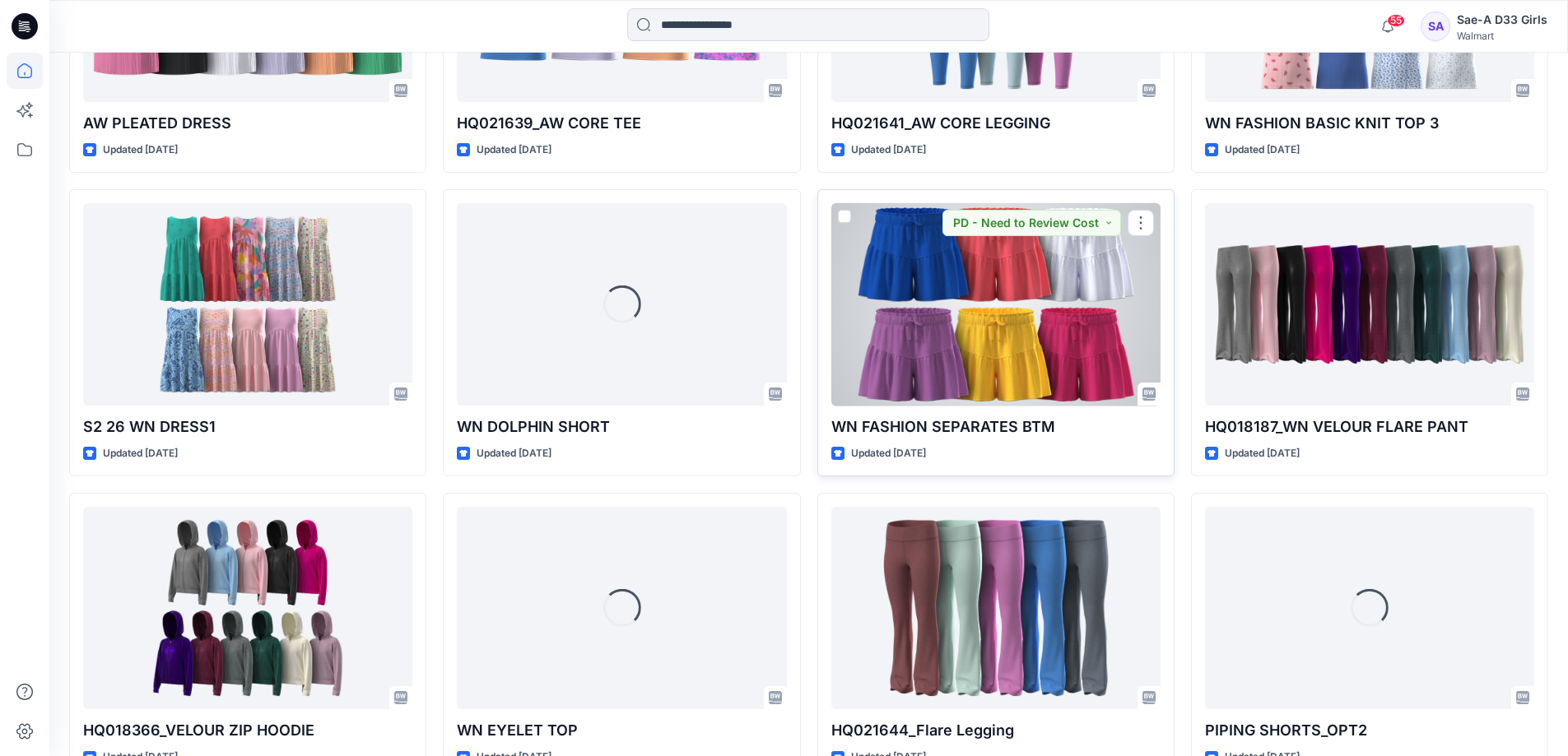
scroll to position [2521, 0]
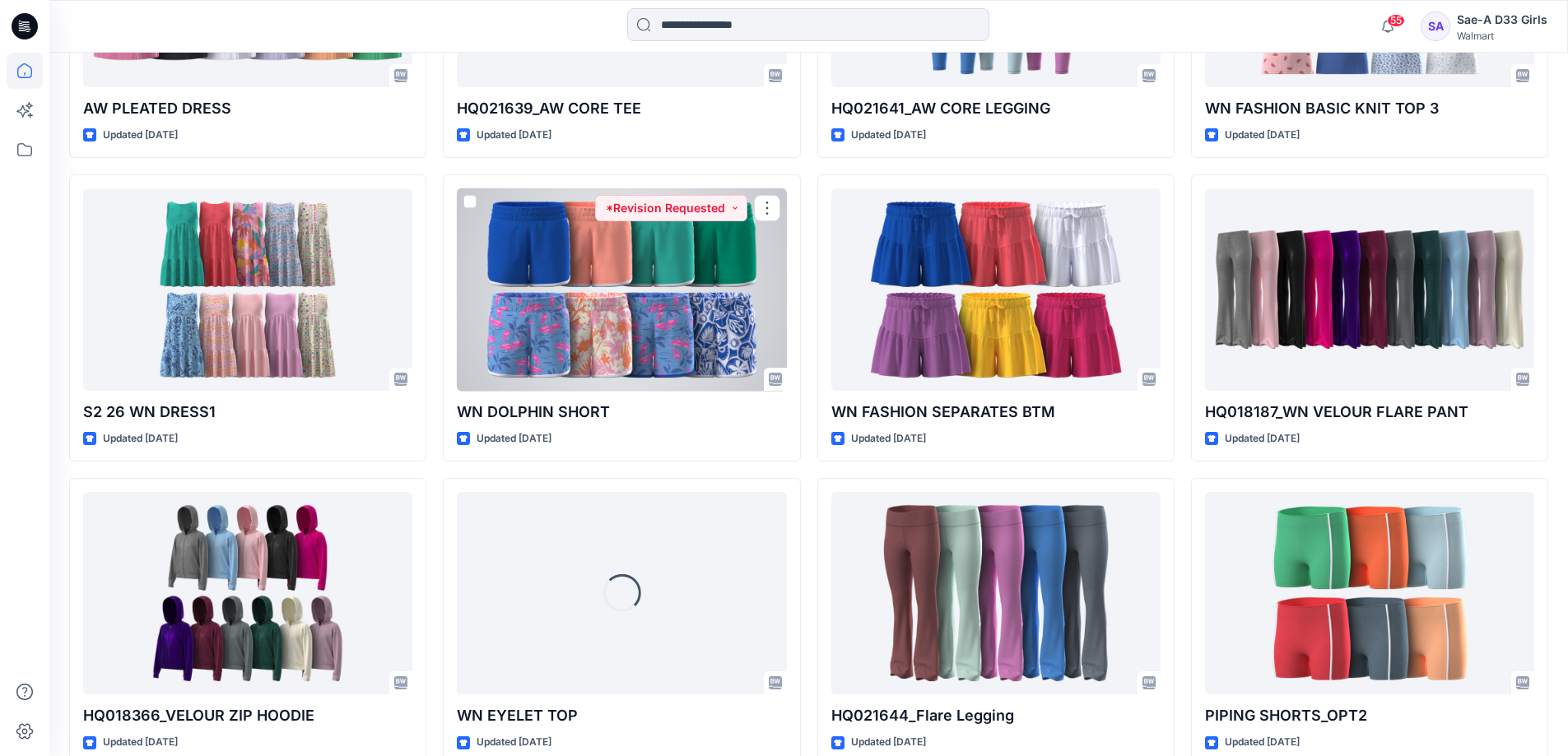
click at [676, 392] on div at bounding box center [621, 290] width 330 height 203
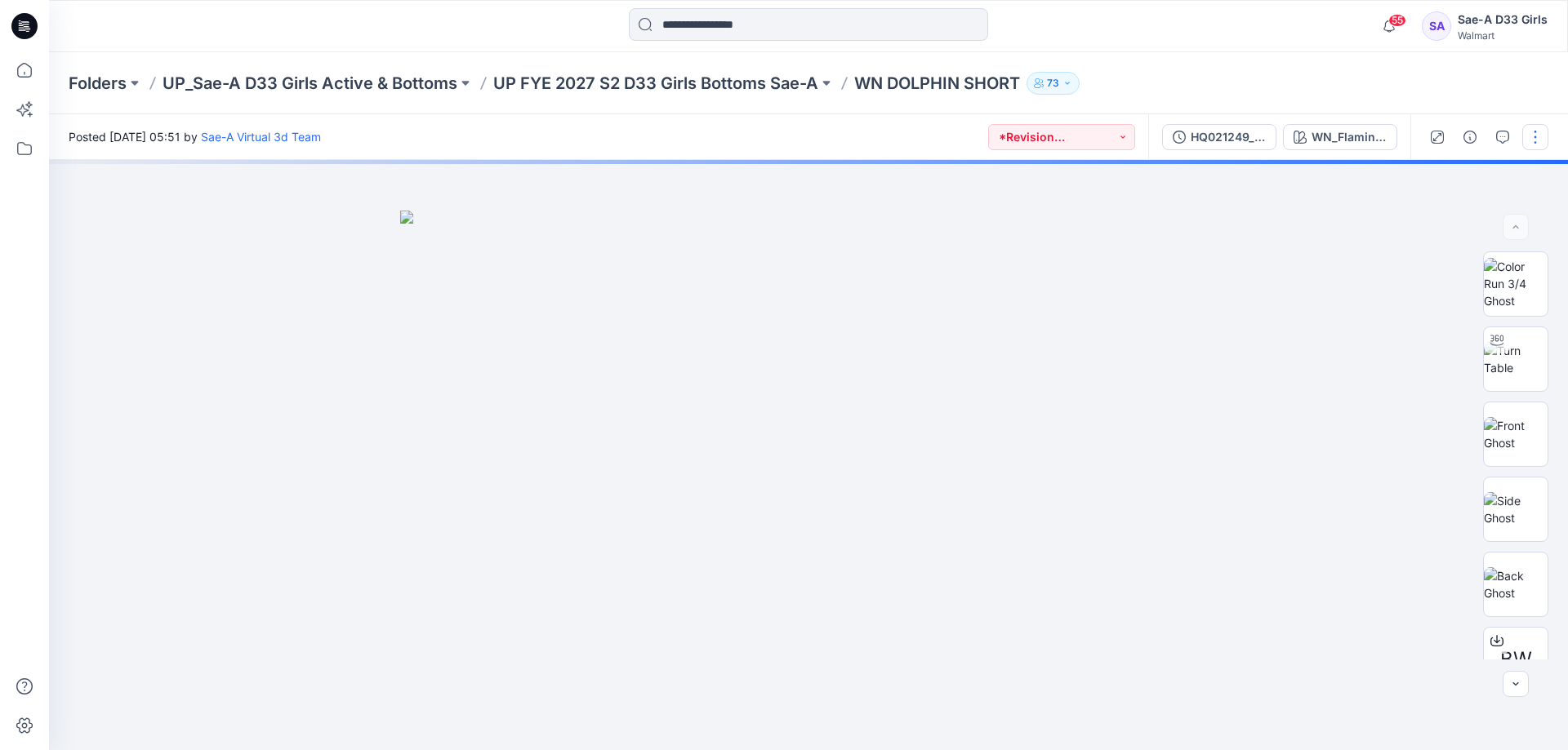
click at [1531, 141] on button "button" at bounding box center [1534, 137] width 26 height 26
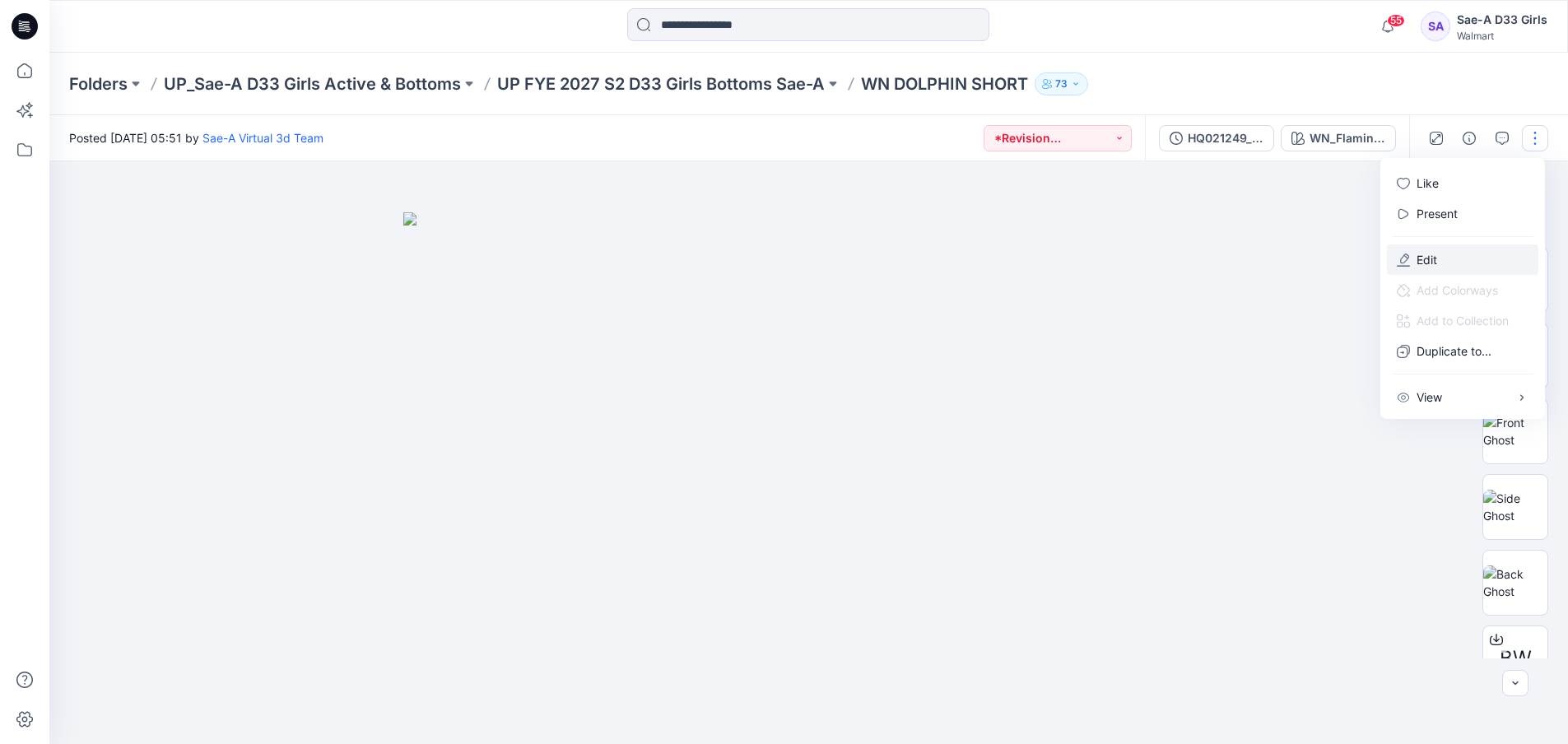
click at [1451, 275] on button "Edit" at bounding box center [1463, 259] width 152 height 30
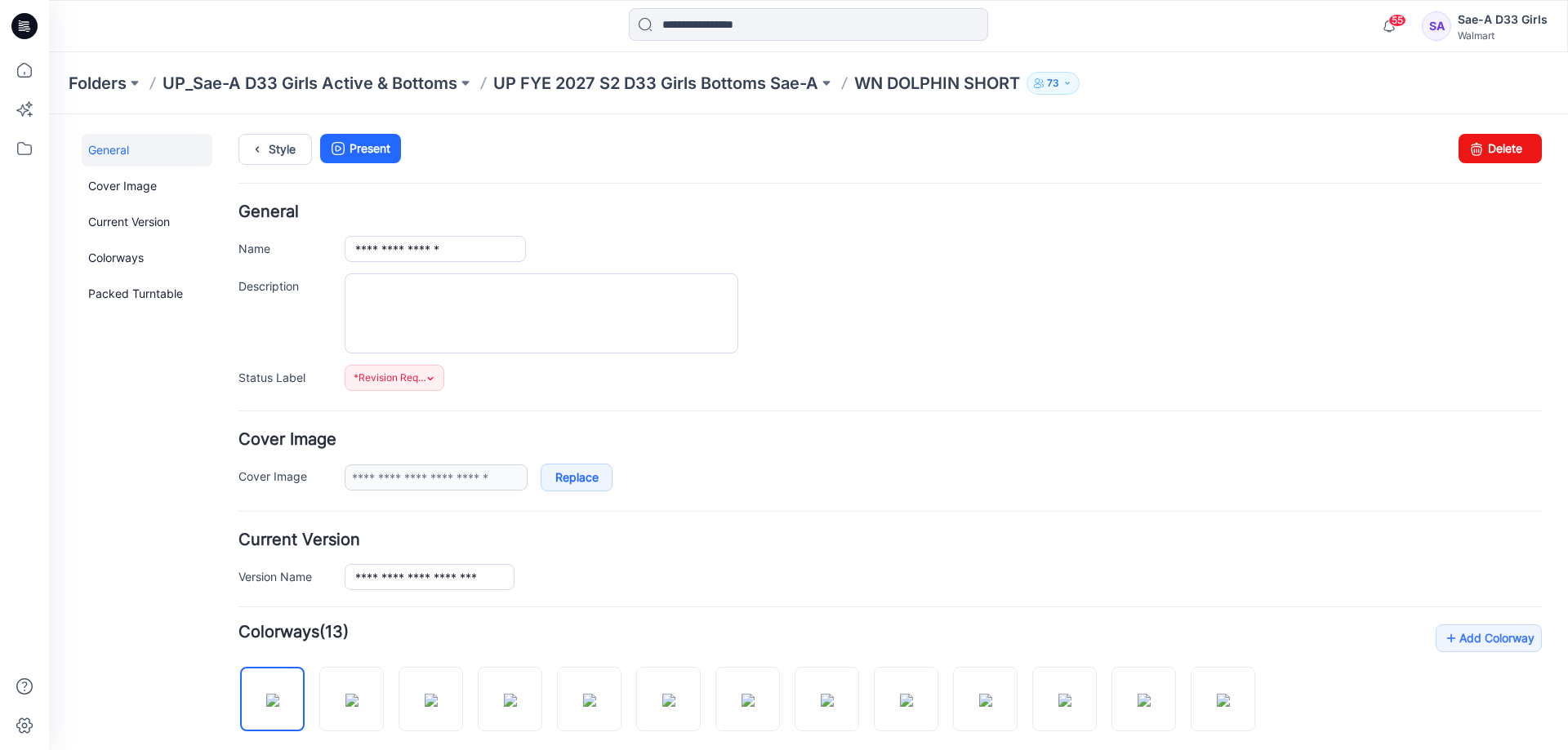
scroll to position [327, 0]
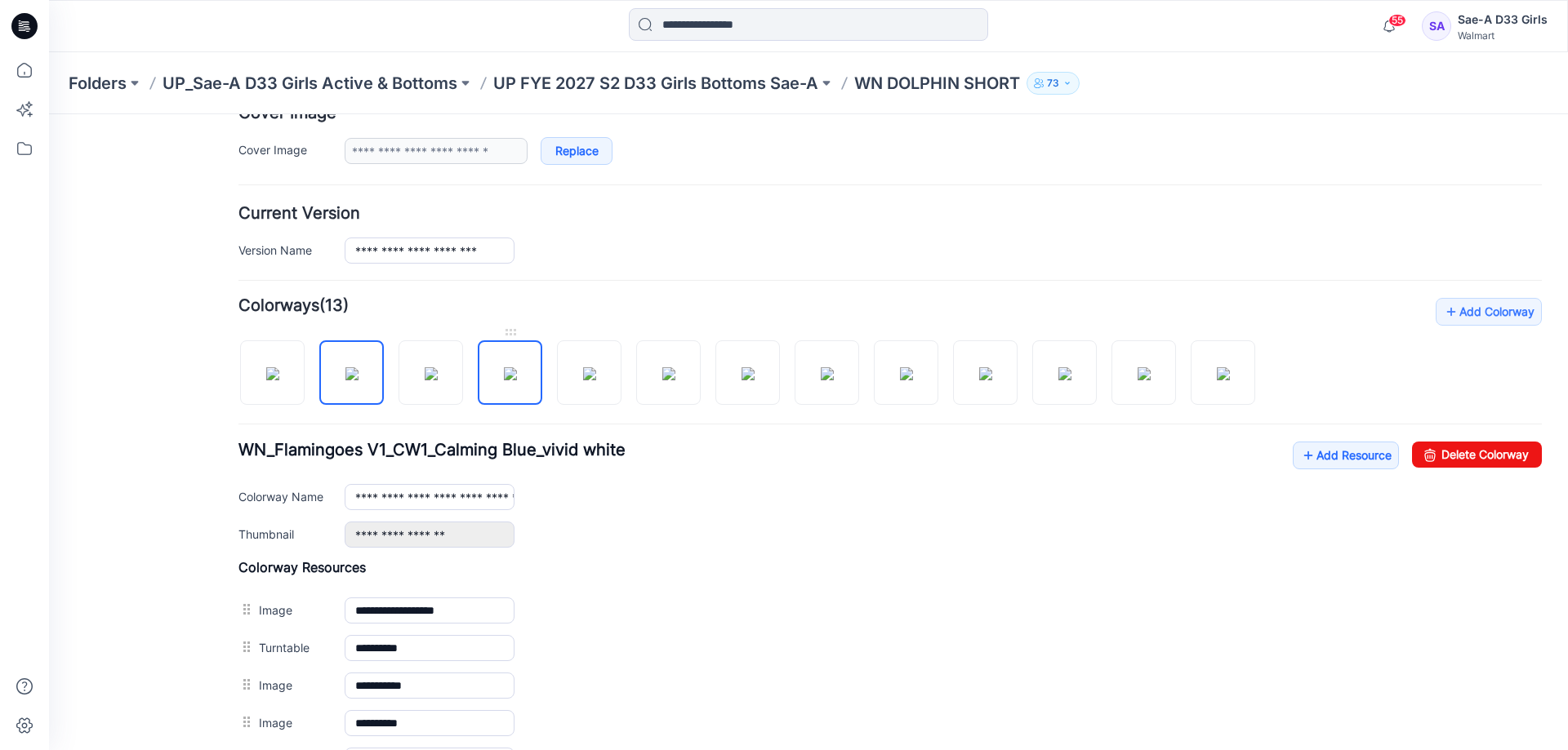
click at [508, 376] on img at bounding box center [510, 374] width 14 height 13
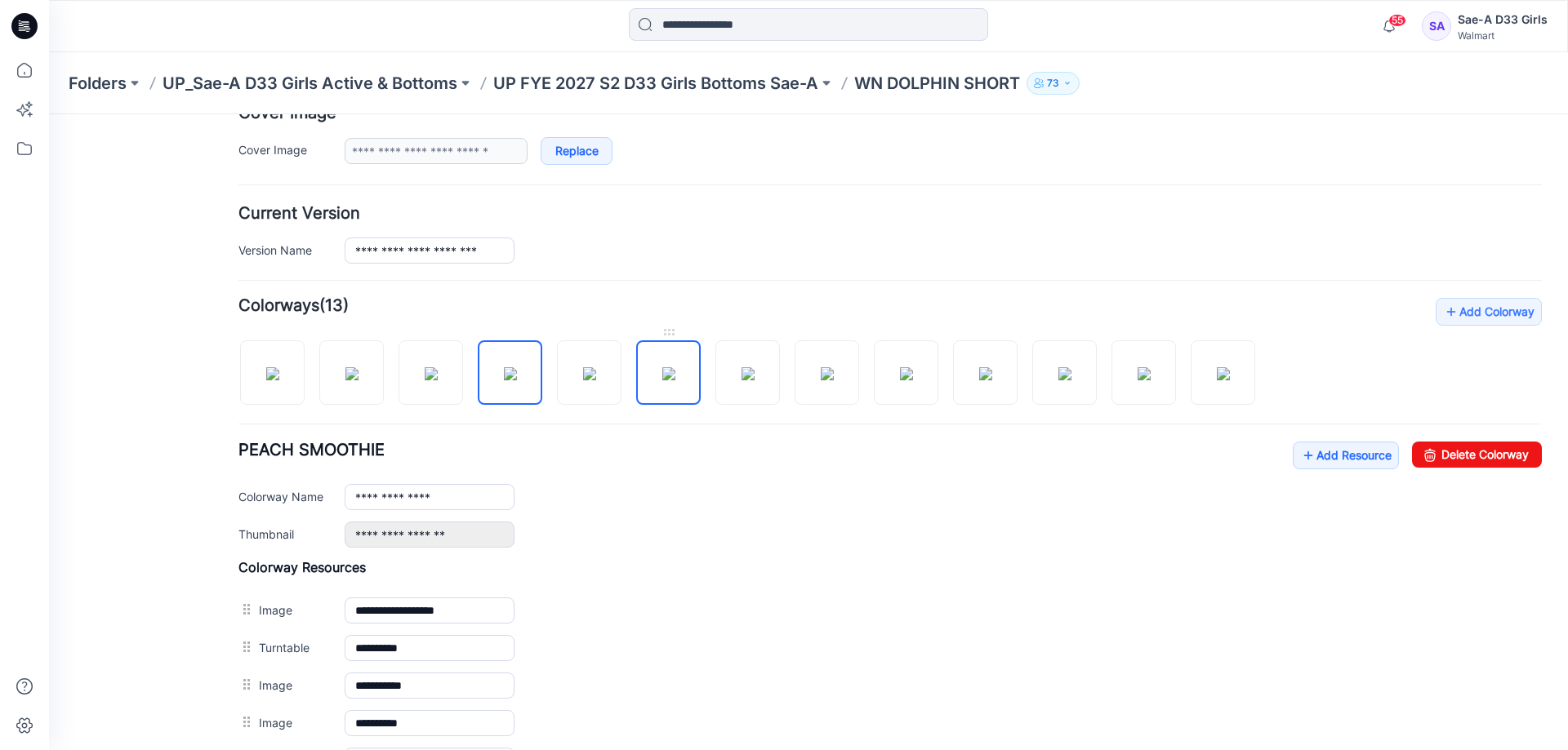
click at [675, 378] on img at bounding box center [669, 374] width 14 height 13
type input "**********"
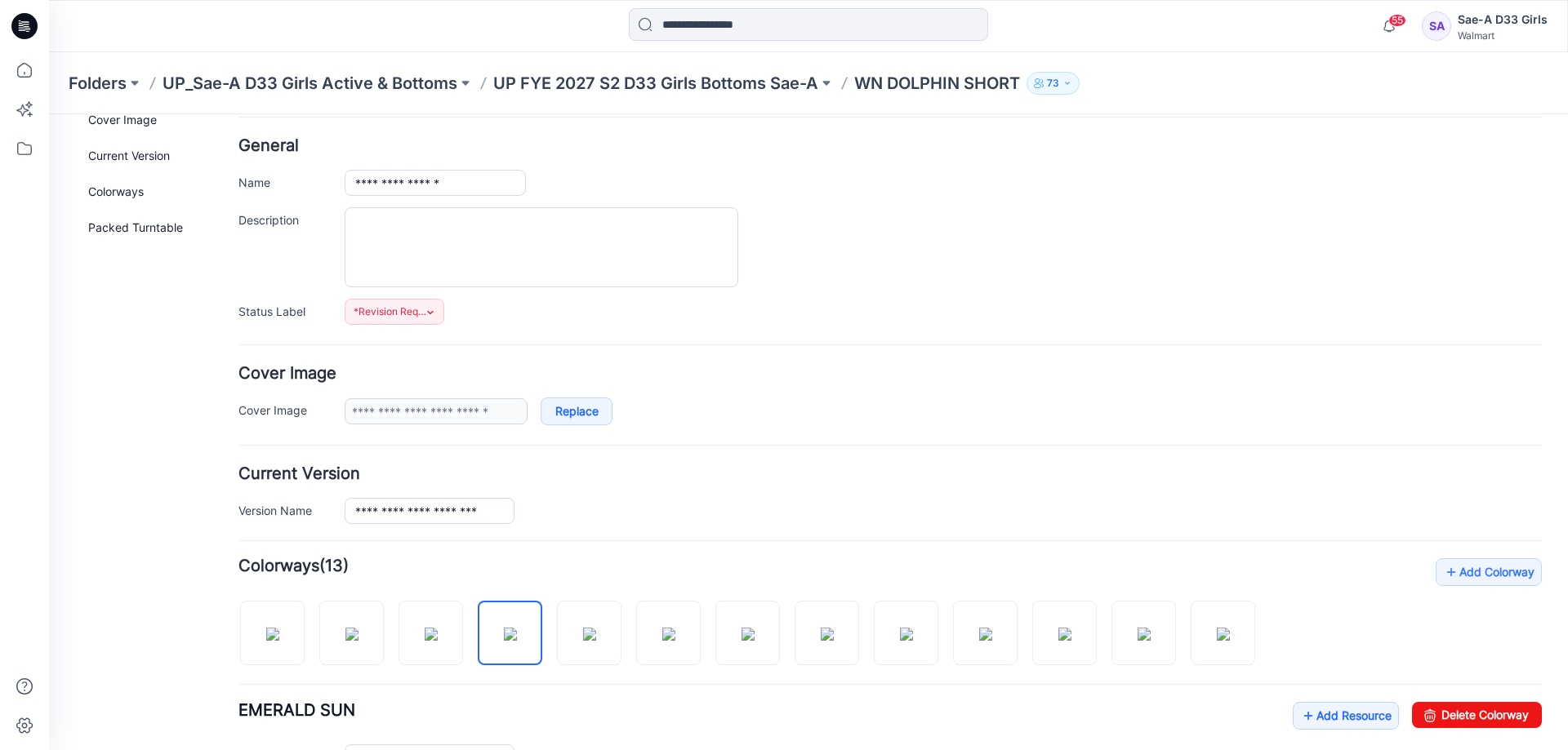
scroll to position [0, 0]
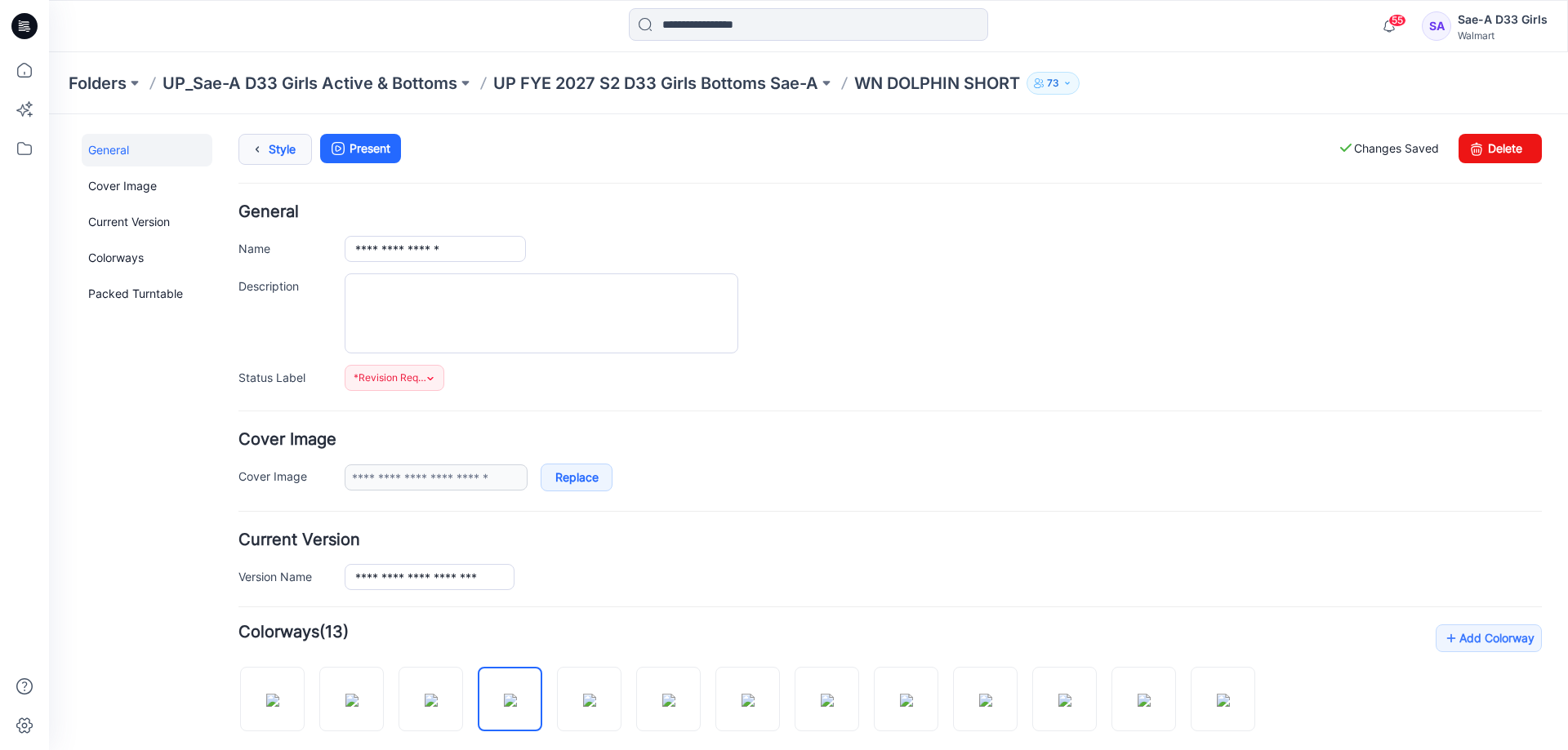
click at [290, 156] on link "Style" at bounding box center [275, 149] width 73 height 31
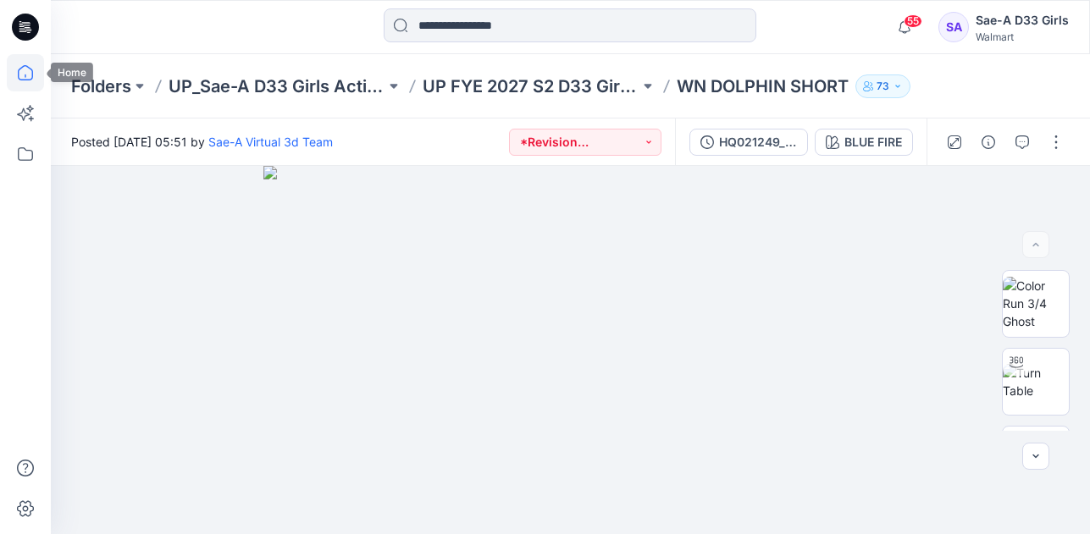
click at [22, 73] on icon at bounding box center [25, 72] width 37 height 37
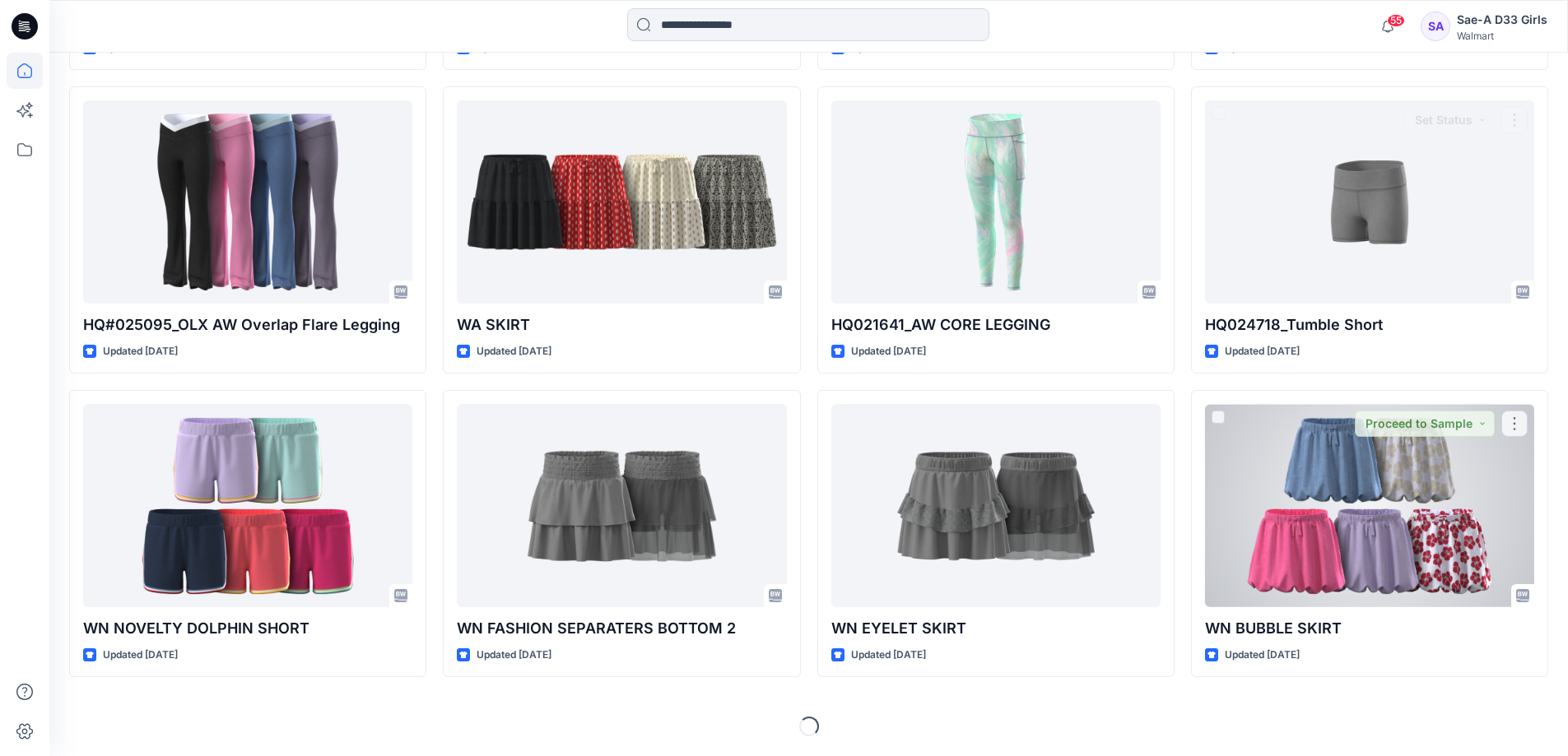
scroll to position [3785, 0]
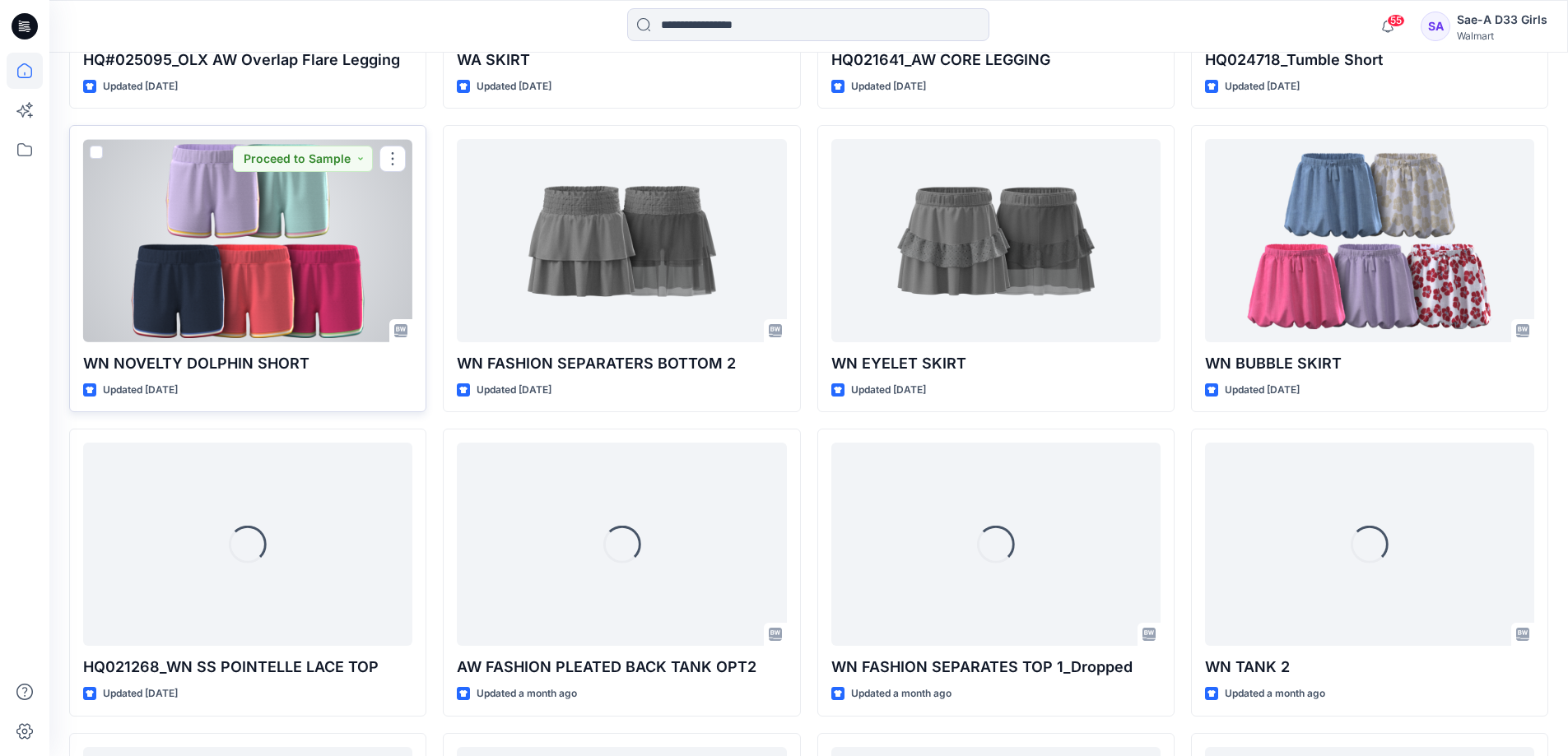
click at [192, 342] on div at bounding box center [248, 240] width 330 height 203
